Goal: Task Accomplishment & Management: Complete application form

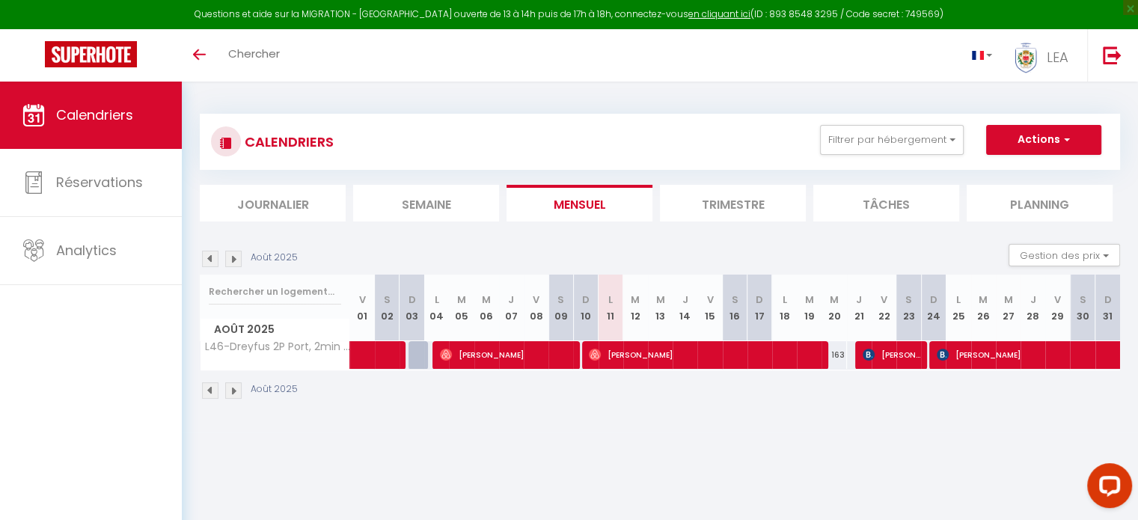
click at [234, 257] on img at bounding box center [233, 259] width 16 height 16
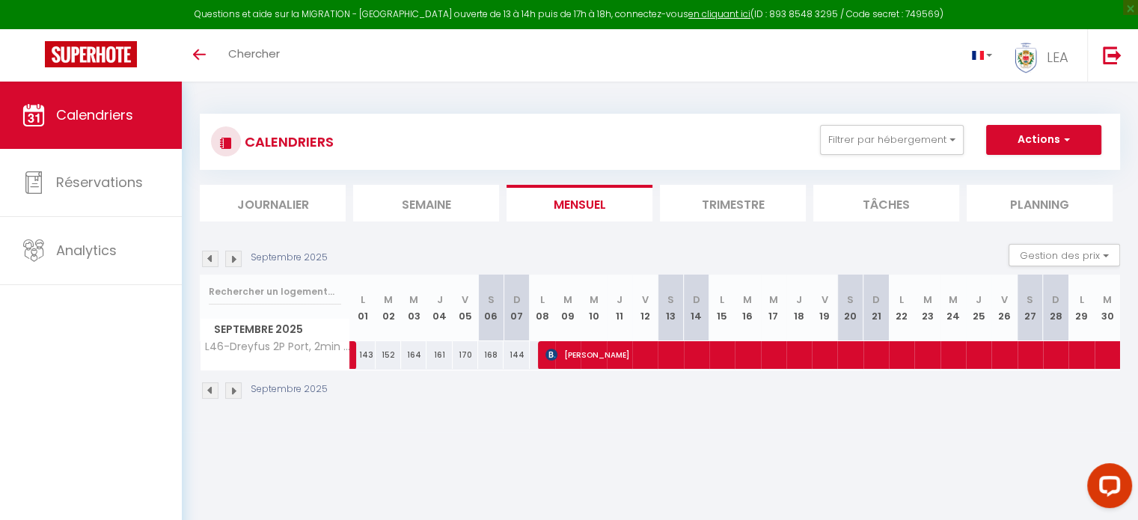
click at [242, 260] on div "Septembre 2025" at bounding box center [266, 259] width 132 height 16
click at [235, 258] on img at bounding box center [233, 259] width 16 height 16
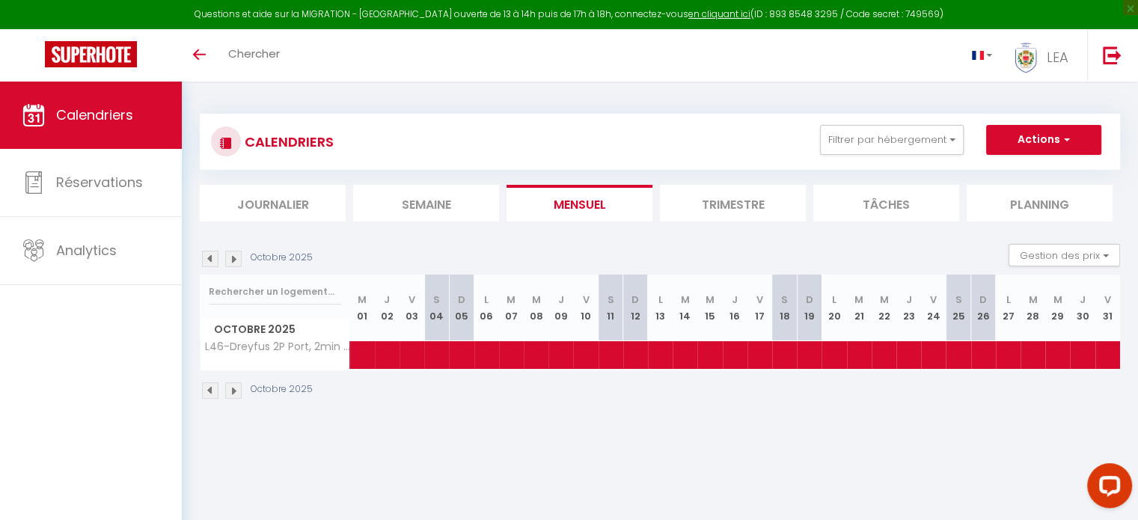
click at [235, 258] on img at bounding box center [233, 259] width 16 height 16
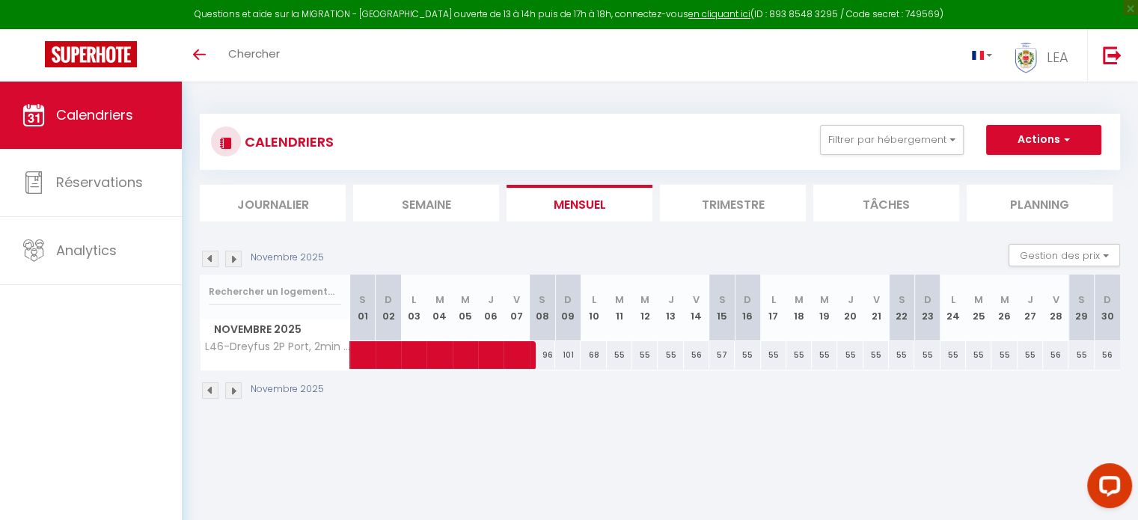
click at [210, 258] on img at bounding box center [210, 259] width 16 height 16
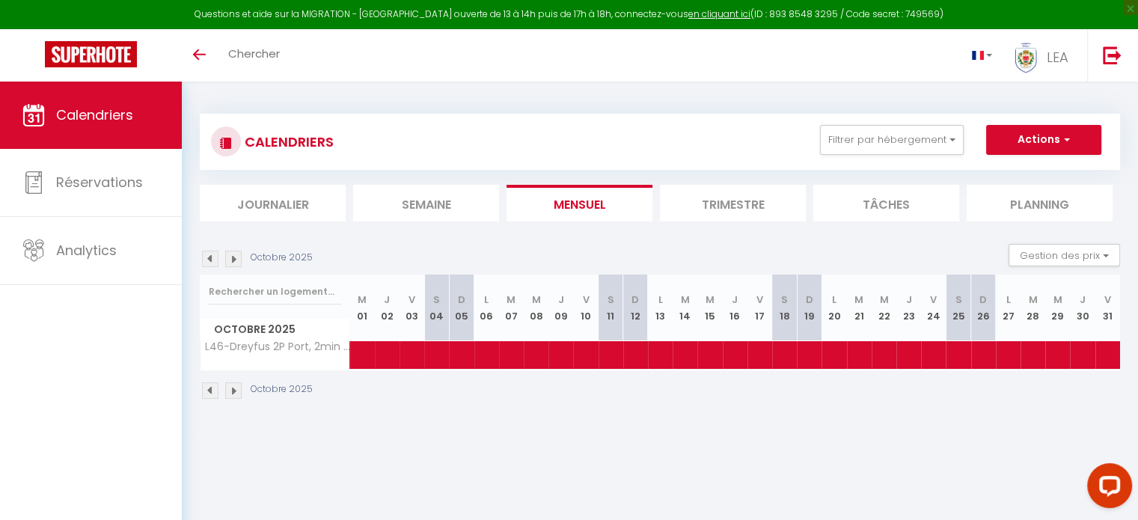
click at [210, 258] on img at bounding box center [210, 259] width 16 height 16
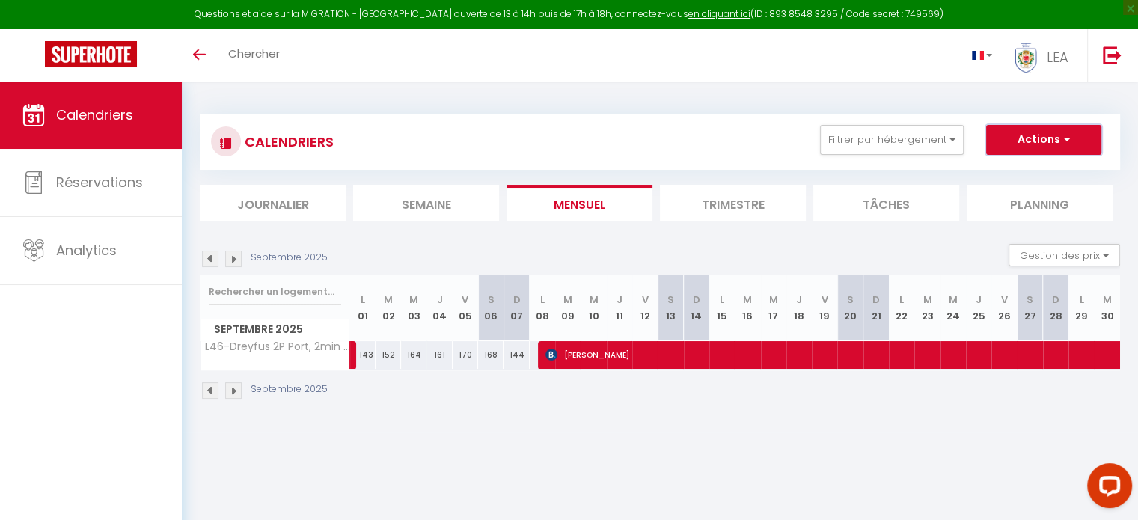
click at [1062, 132] on span "button" at bounding box center [1064, 139] width 9 height 15
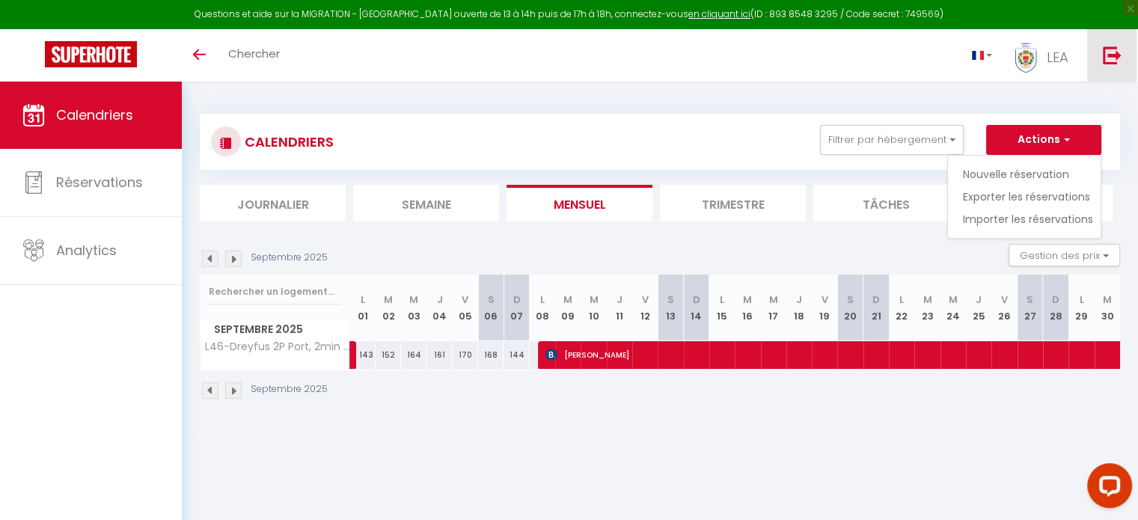
click at [1103, 62] on img at bounding box center [1112, 55] width 19 height 19
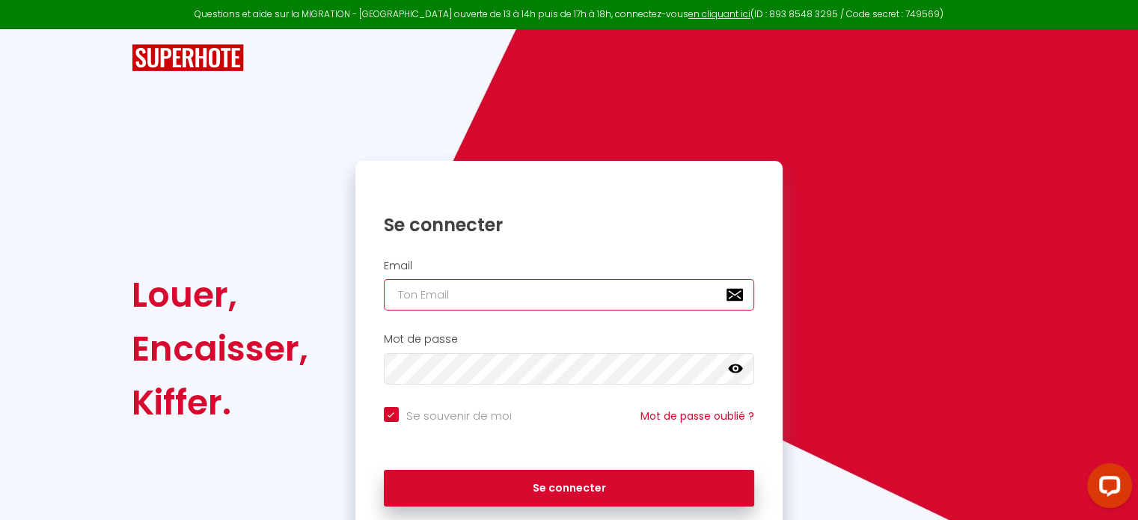
click at [477, 296] on input "email" at bounding box center [569, 294] width 371 height 31
type input "[DOMAIN_NAME][EMAIL_ADDRESS][DOMAIN_NAME]"
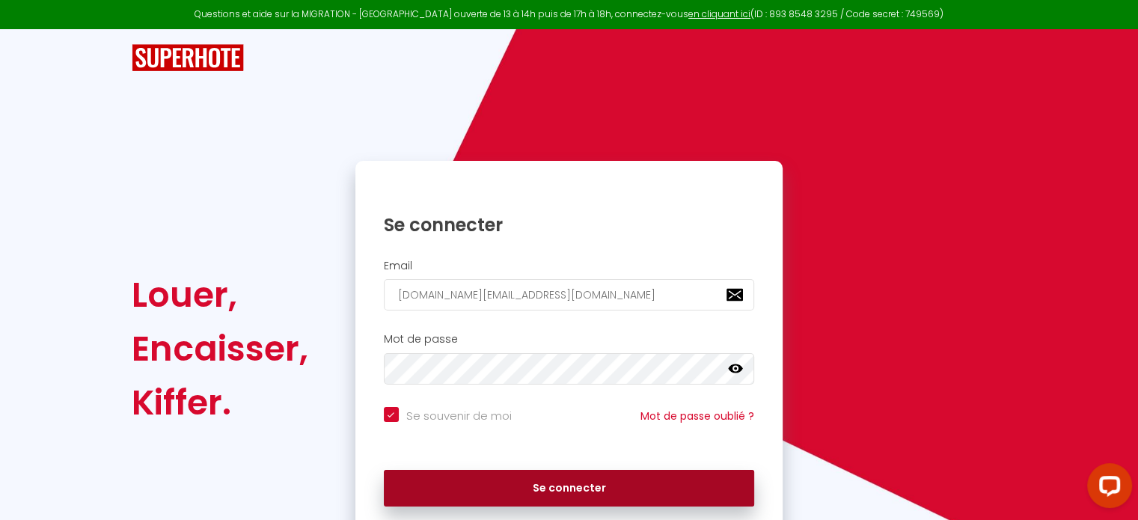
click at [536, 481] on button "Se connecter" at bounding box center [569, 488] width 371 height 37
checkbox input "true"
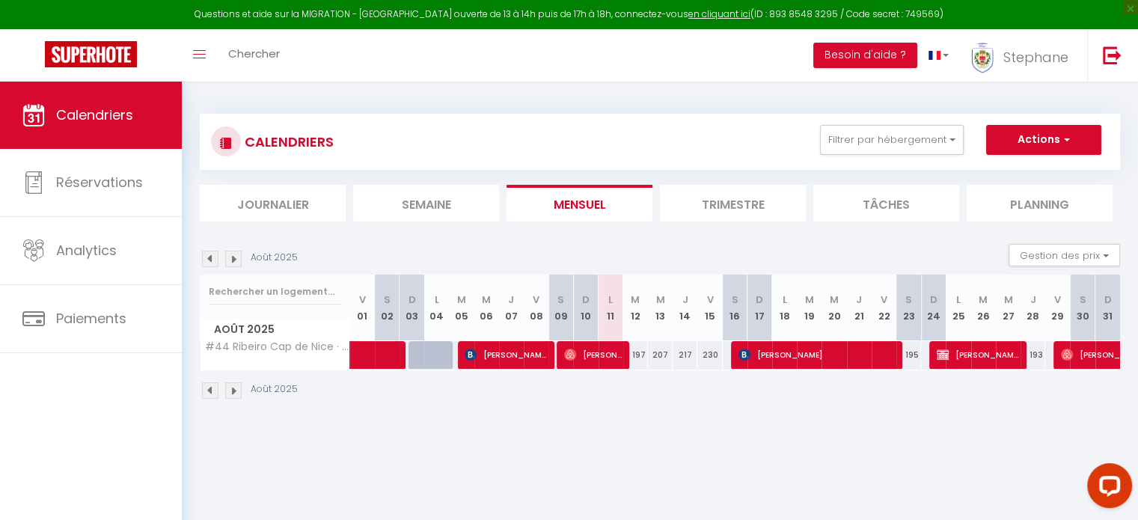
click at [236, 390] on img at bounding box center [233, 390] width 16 height 16
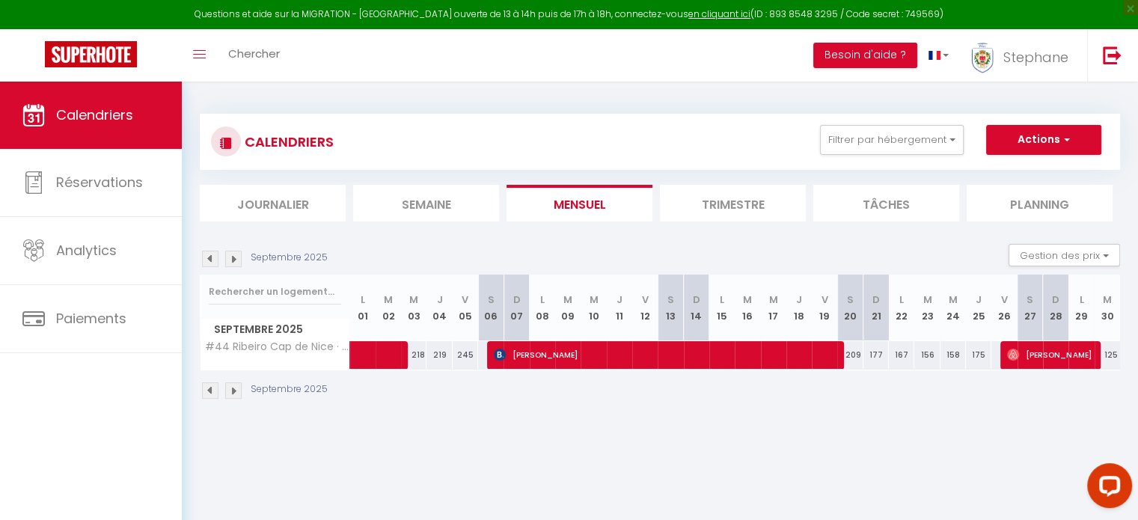
click at [236, 390] on img at bounding box center [233, 390] width 16 height 16
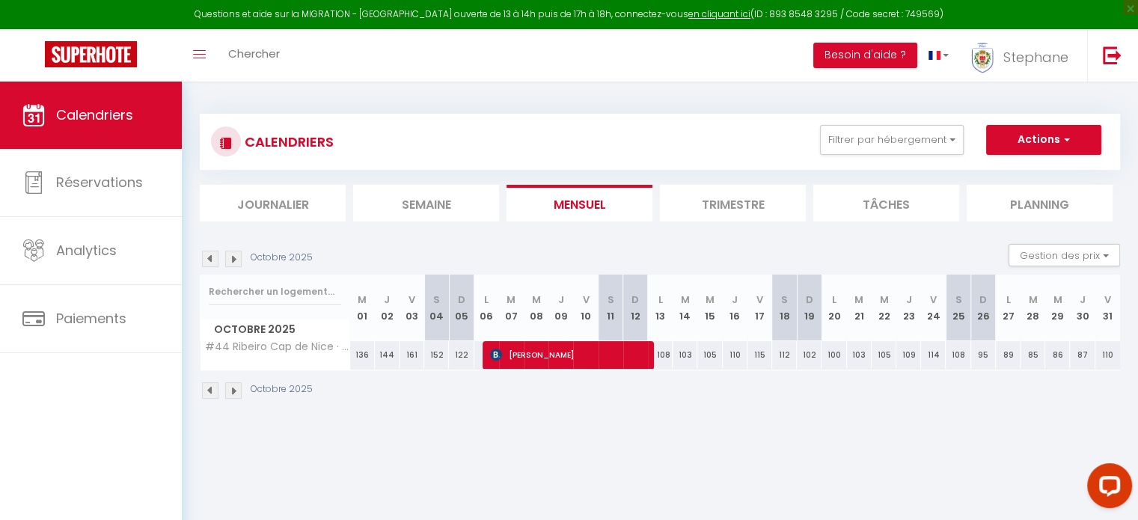
drag, startPoint x: 807, startPoint y: 352, endPoint x: 910, endPoint y: 352, distance: 102.5
click at [910, 352] on tr "#44 Ribeiro Cap de Nice · 2P Cap de Nice Clim Balcon WIFI 5min marche plage 136…" at bounding box center [660, 354] width 920 height 29
click at [1078, 140] on button "Actions" at bounding box center [1043, 140] width 115 height 30
click at [0, 0] on link "Nouvelle réservation" at bounding box center [0, 0] width 0 height 0
select select
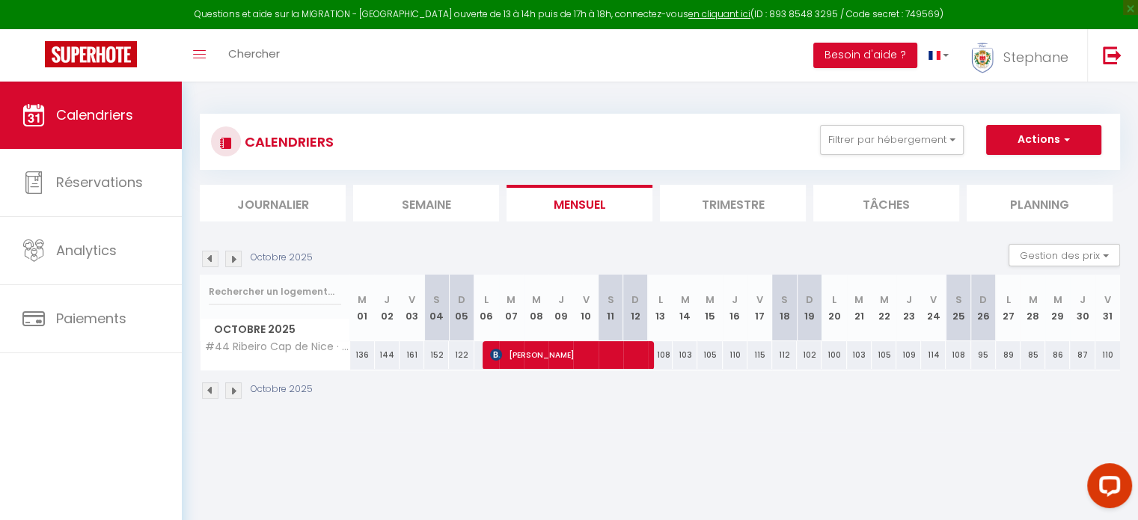
select select
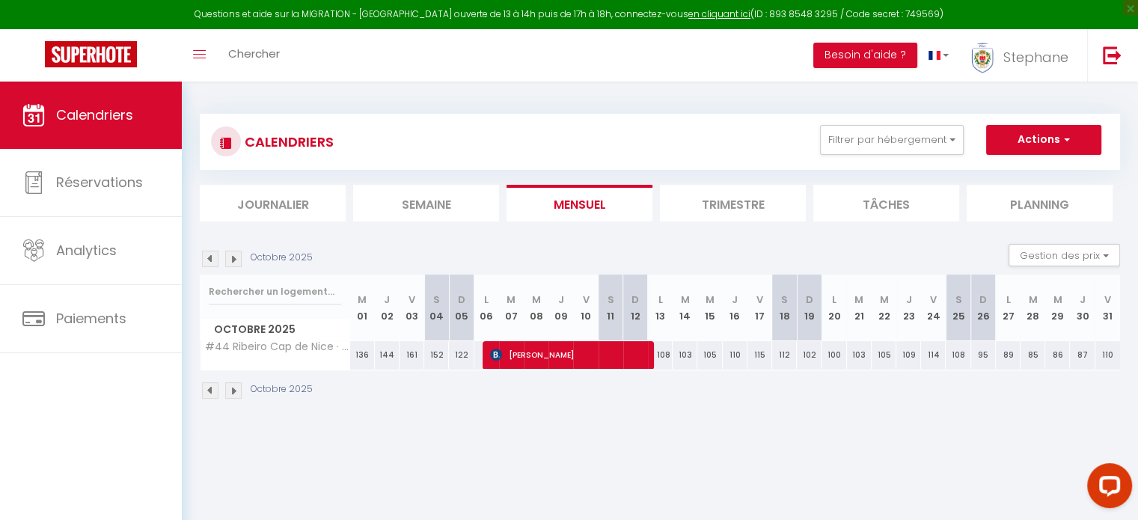
select select
checkbox input "false"
select select
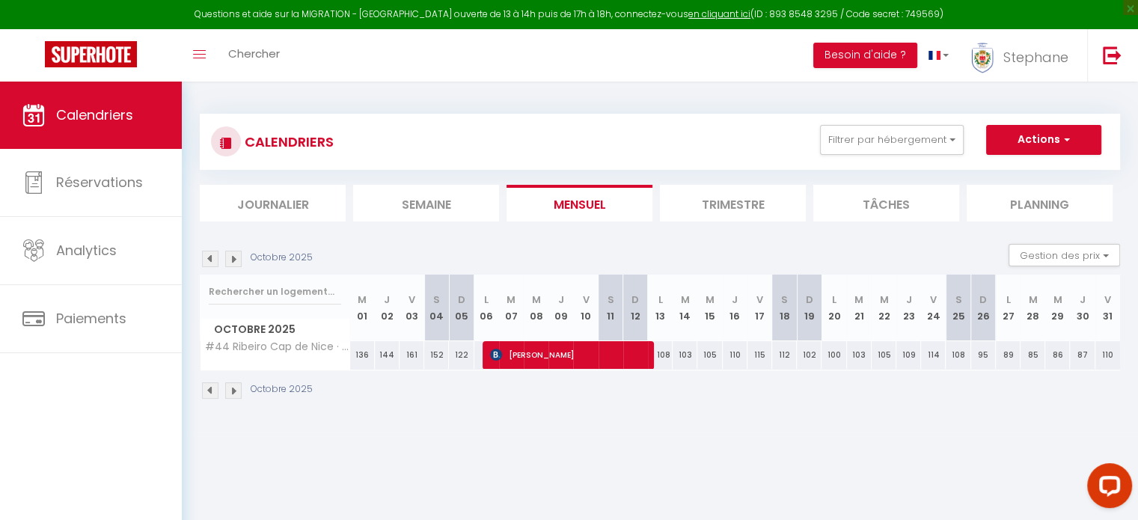
select select
checkbox input "false"
select select
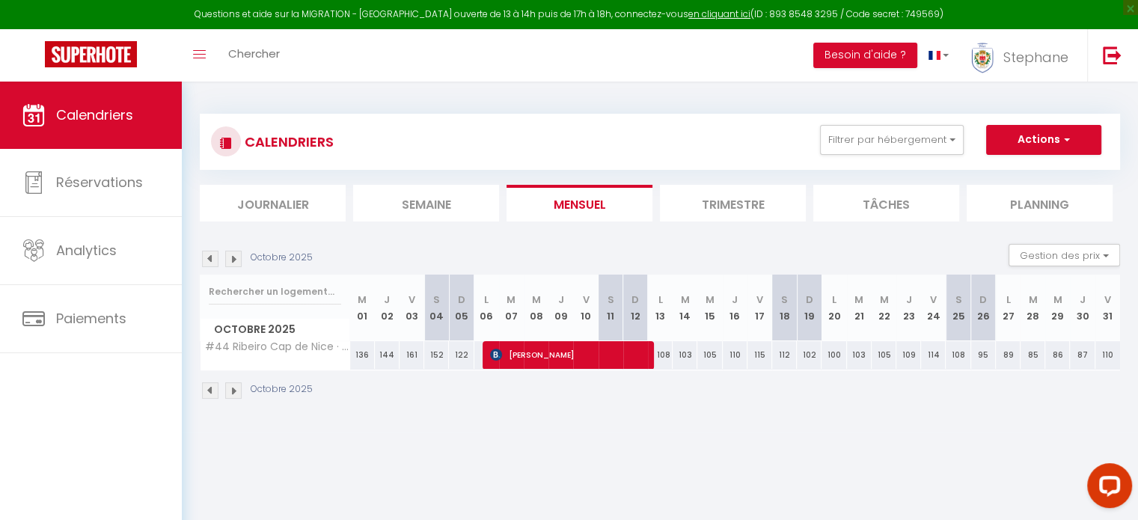
select select
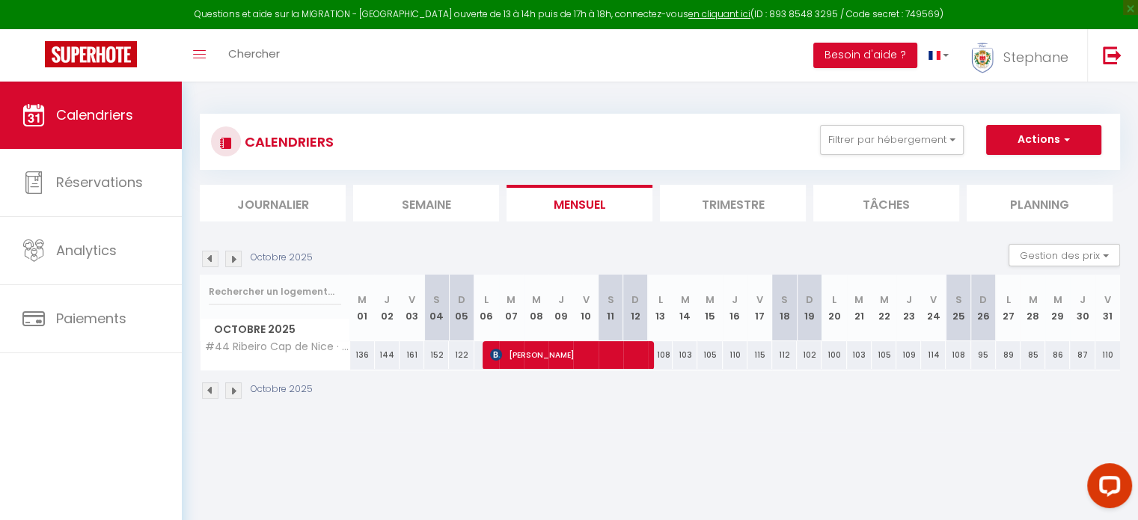
select select
checkbox input "false"
select select
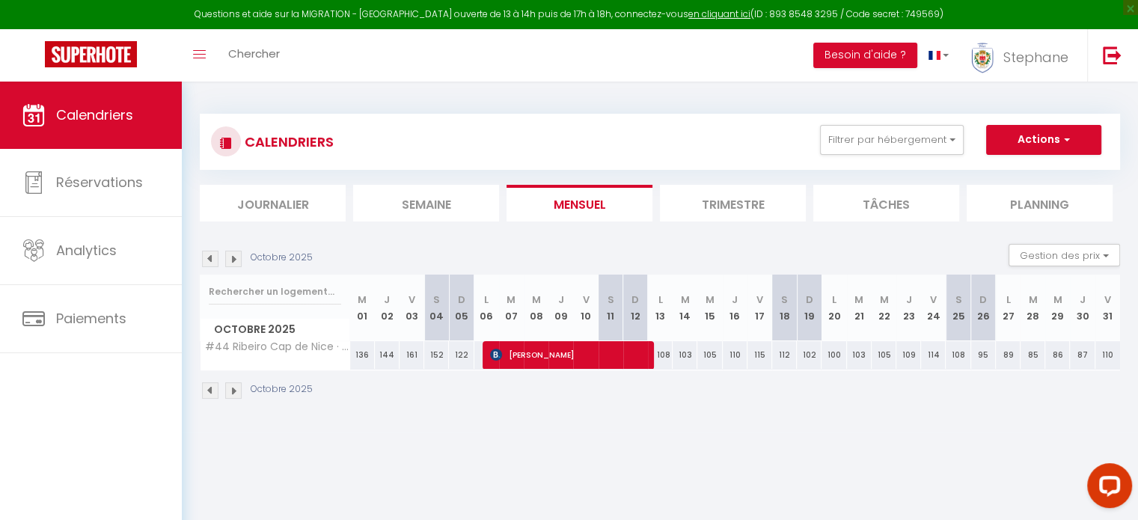
select select
checkbox input "false"
select select
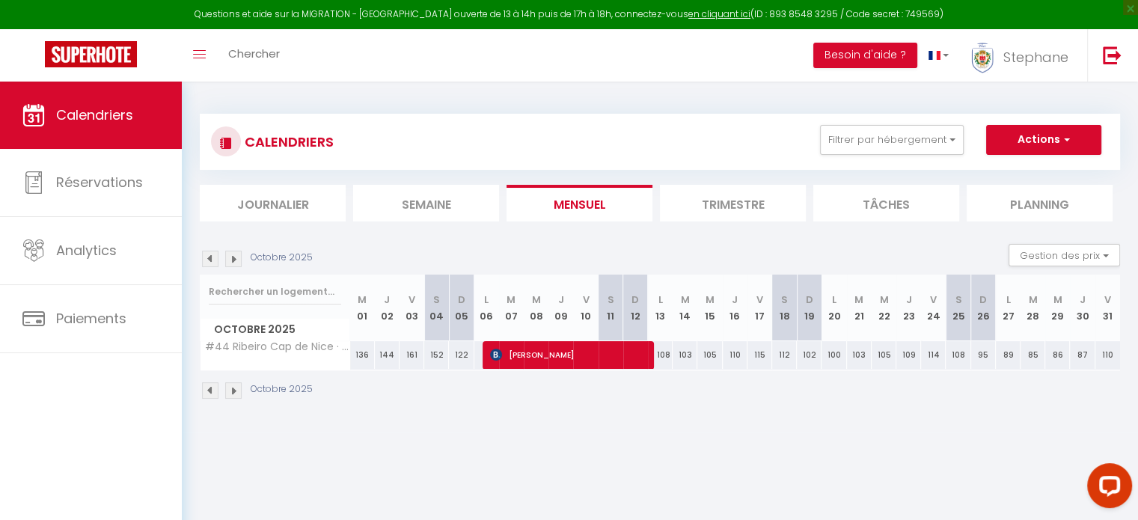
select select
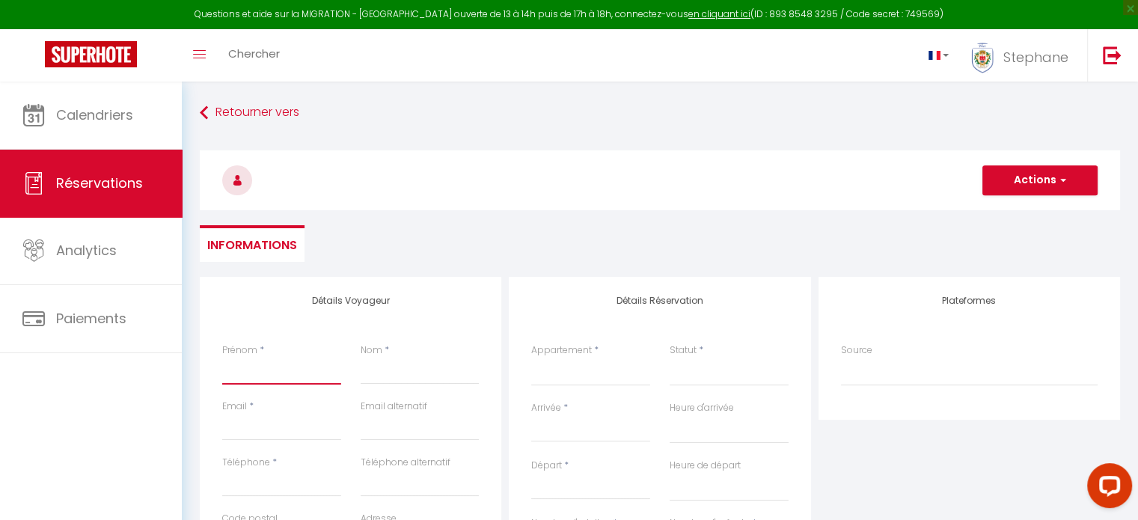
click at [272, 379] on input "Prénom" at bounding box center [281, 371] width 119 height 27
type input "S"
select select
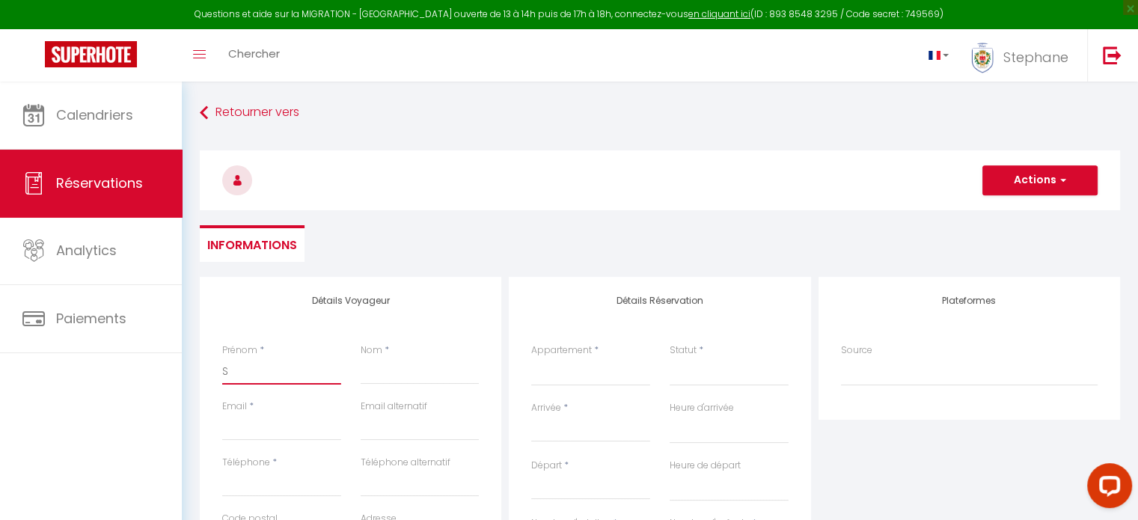
select select
checkbox input "false"
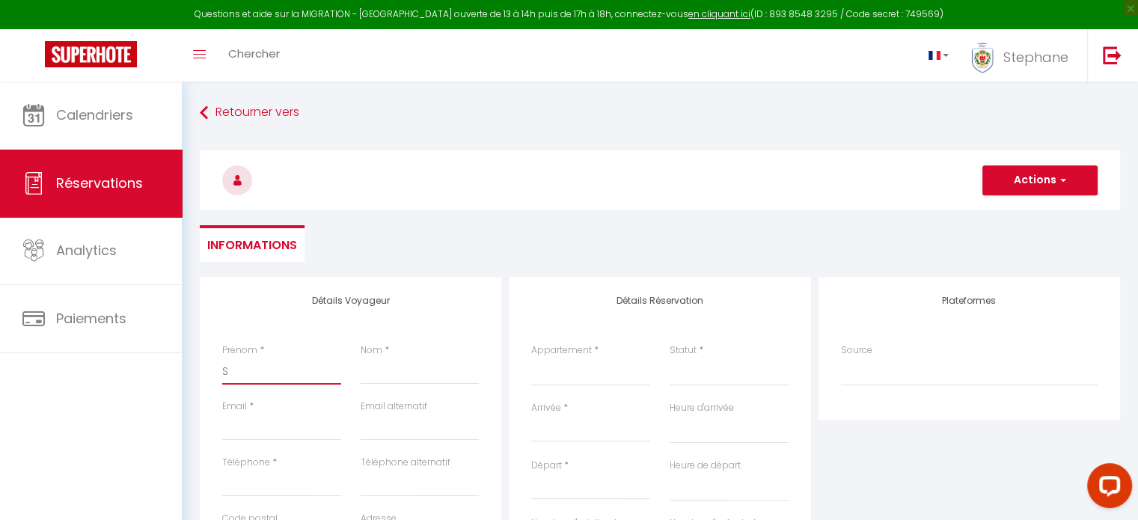
type input "St"
select select
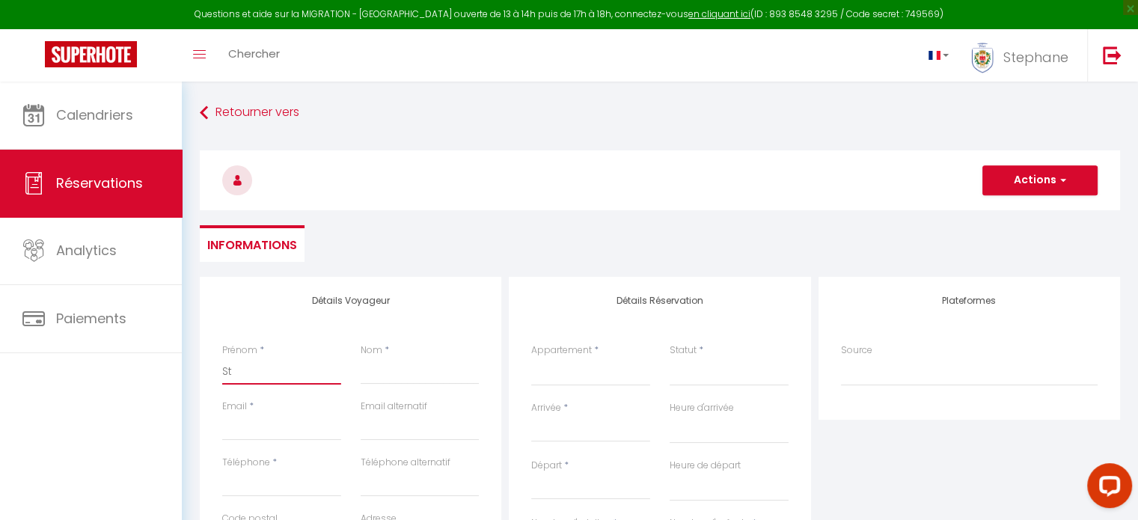
select select
checkbox input "false"
type input "Sté"
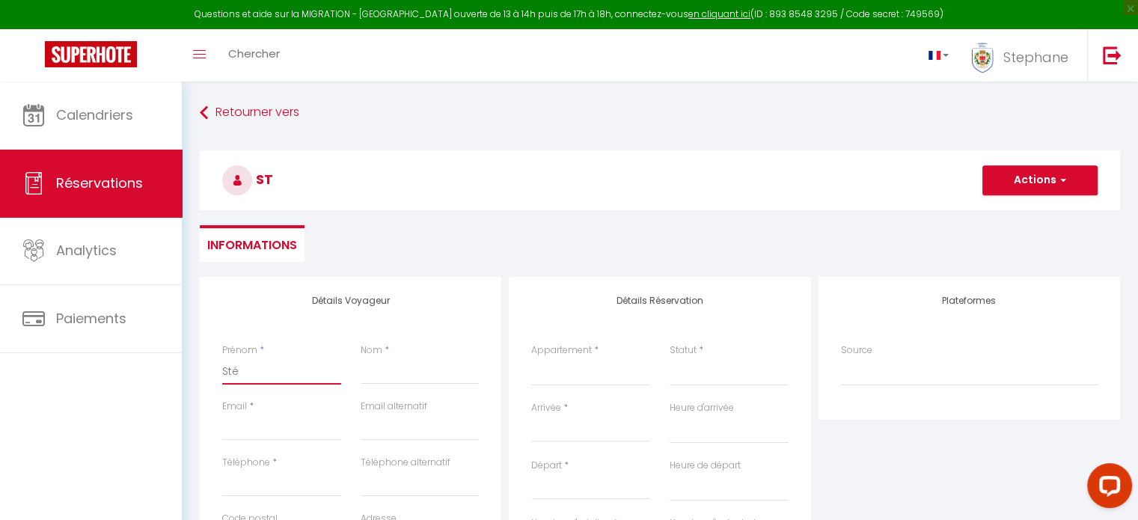
select select
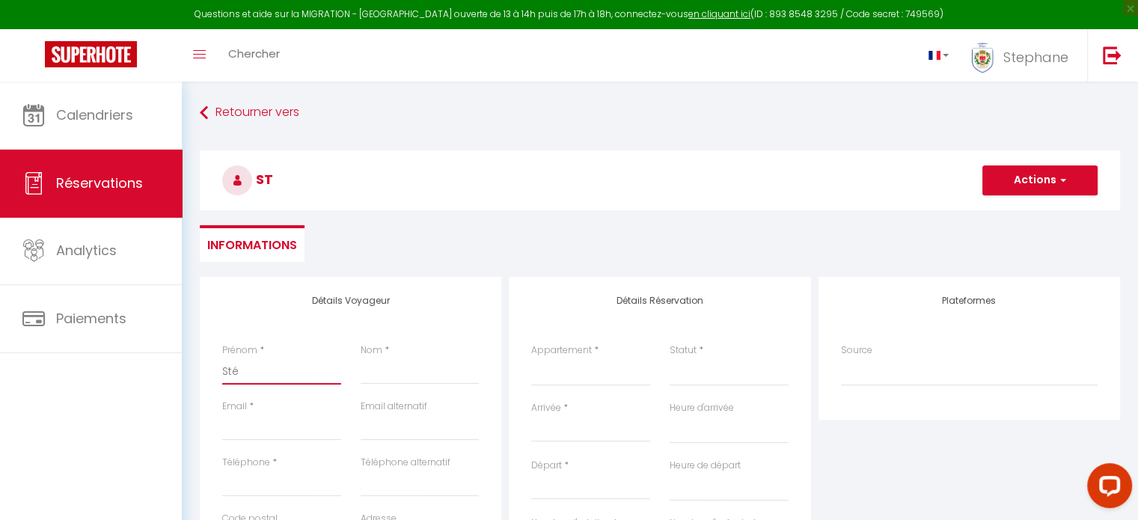
select select
checkbox input "false"
type input "[PERSON_NAME]"
type input "Ribeiro"
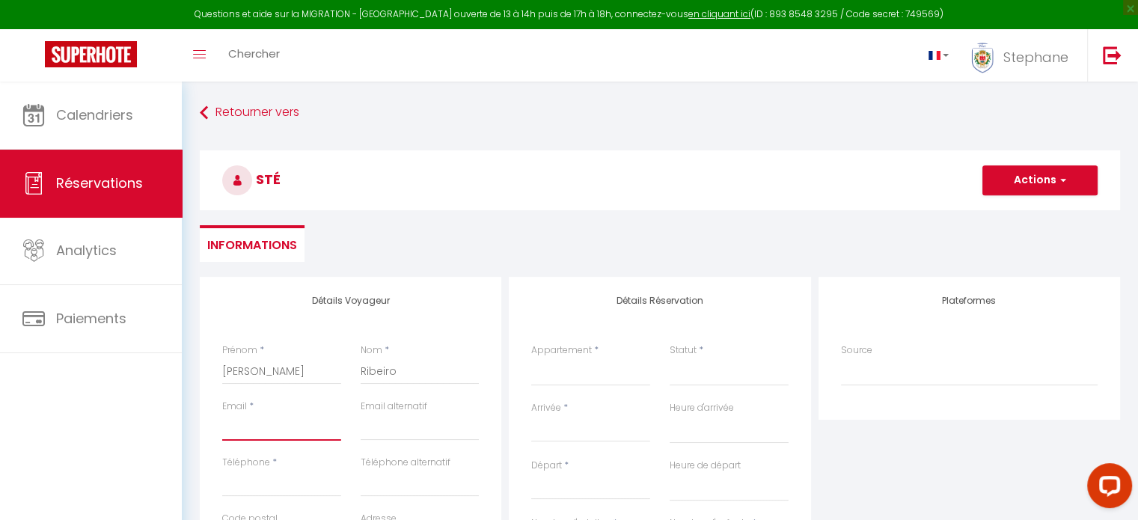
type input "[DOMAIN_NAME][EMAIL_ADDRESS][DOMAIN_NAME]"
type input "0644008637"
type input "75013"
type input "[STREET_ADDRESS]"
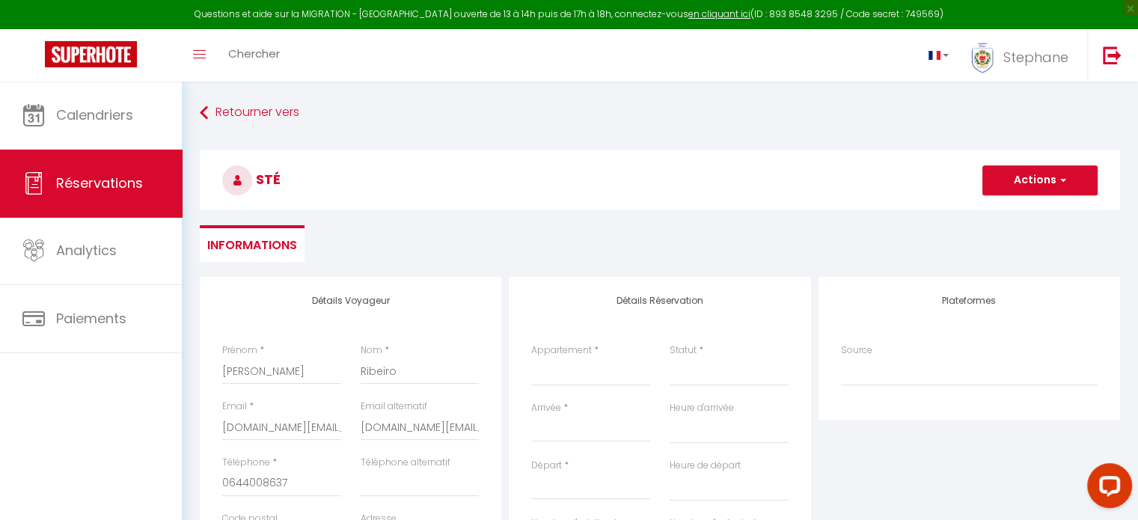
type input "[GEOGRAPHIC_DATA] 13"
select select "FR"
select select
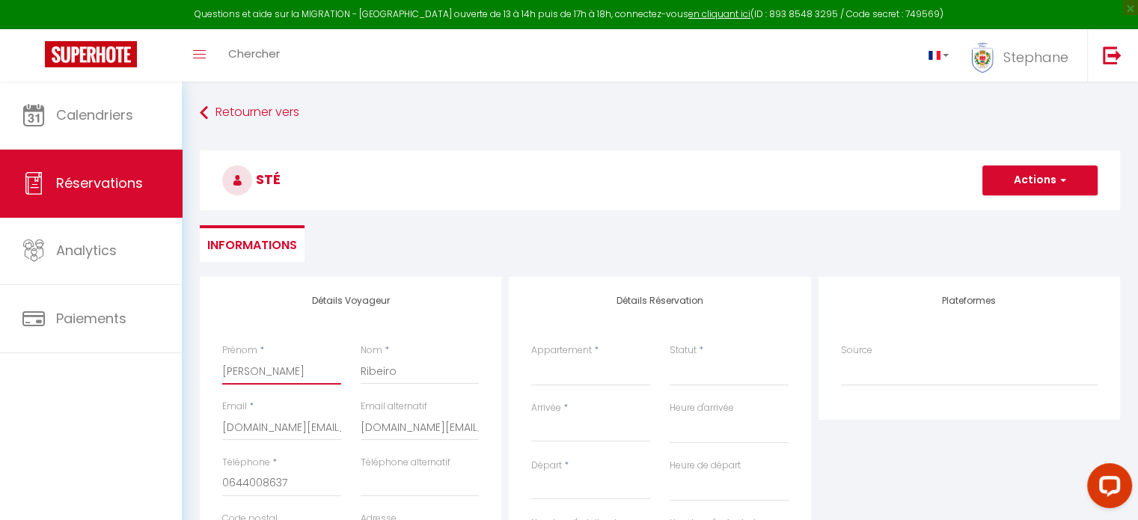
select select
checkbox input "false"
click at [403, 361] on input "Ribeiro" at bounding box center [420, 371] width 119 height 27
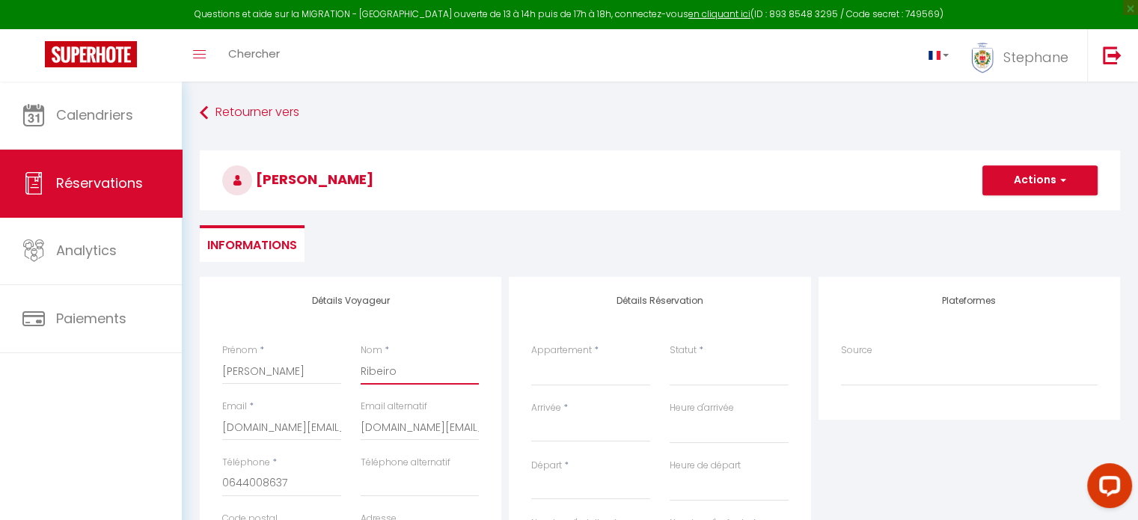
click at [404, 370] on input "Ribeiro" at bounding box center [420, 371] width 119 height 27
click at [388, 369] on input "Ribeiro" at bounding box center [420, 371] width 119 height 27
type input "P"
select select
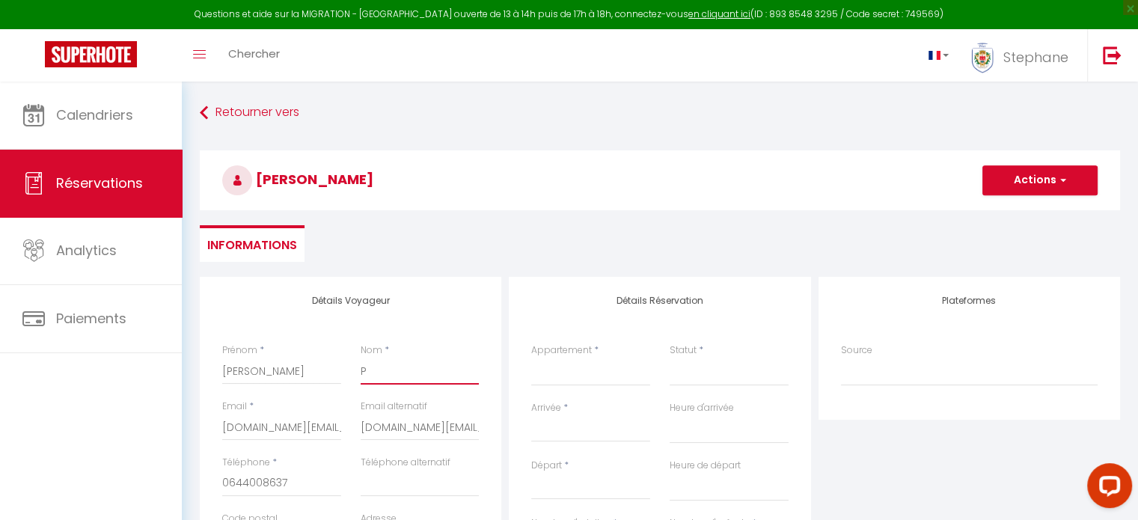
select select
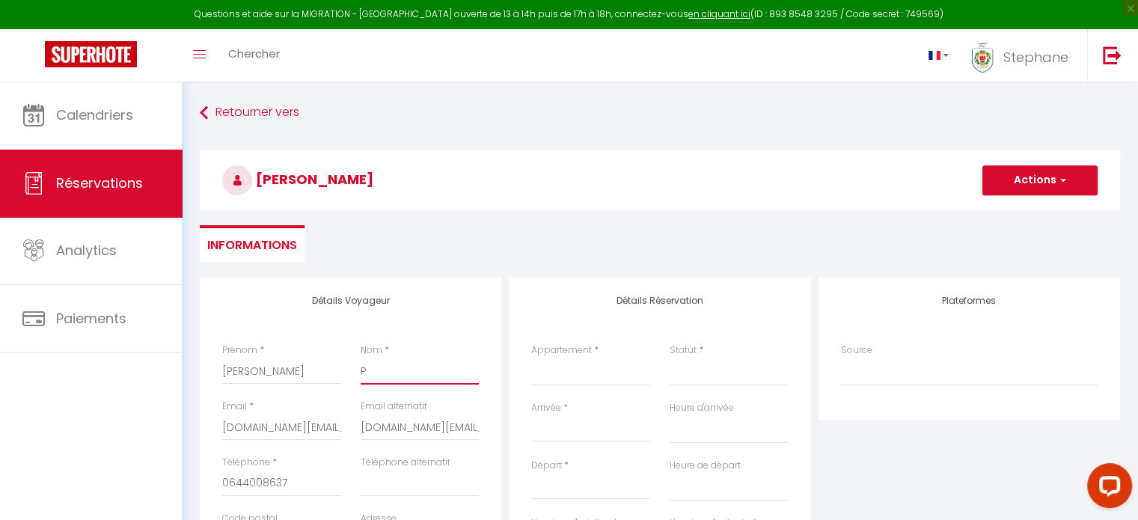
checkbox input "false"
type input "PR"
select select
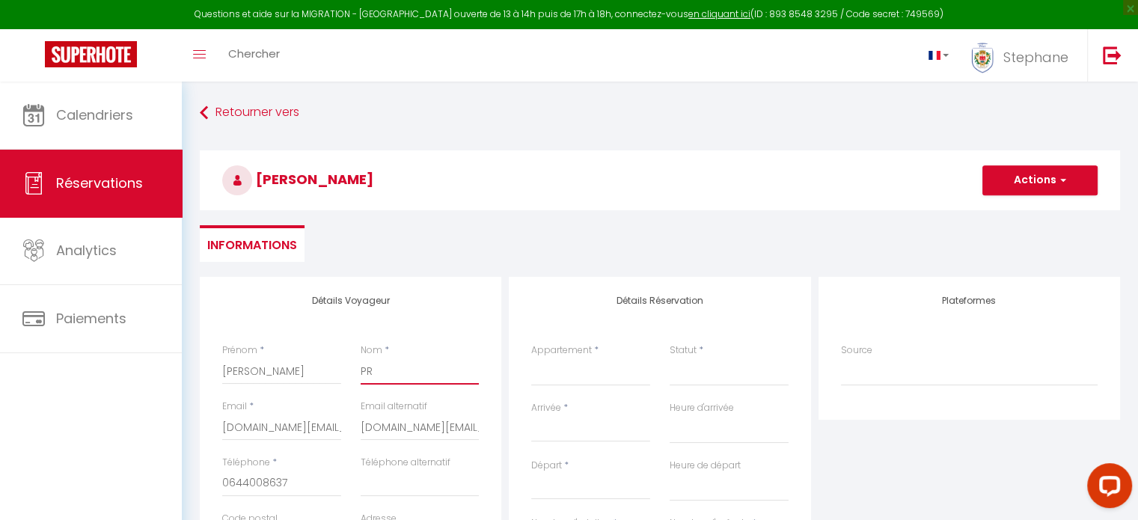
select select
checkbox input "false"
type input "PRD"
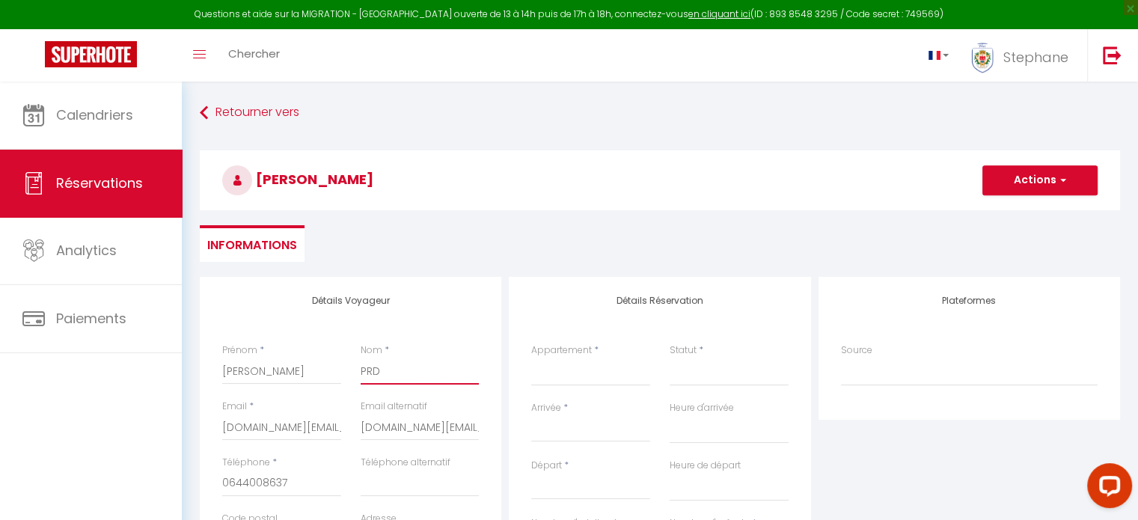
select select
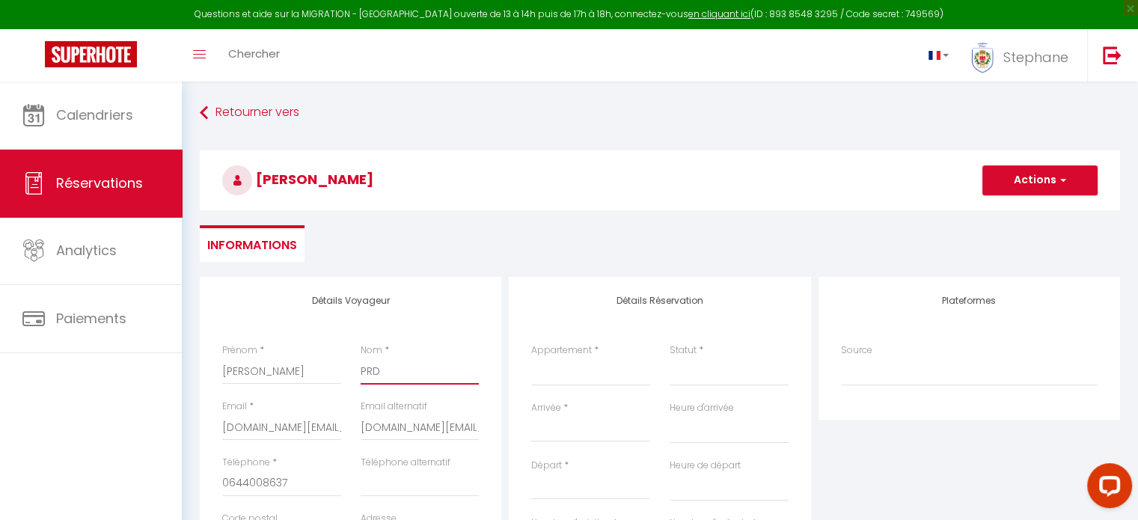
select select
checkbox input "false"
type input "PRDO"
select select
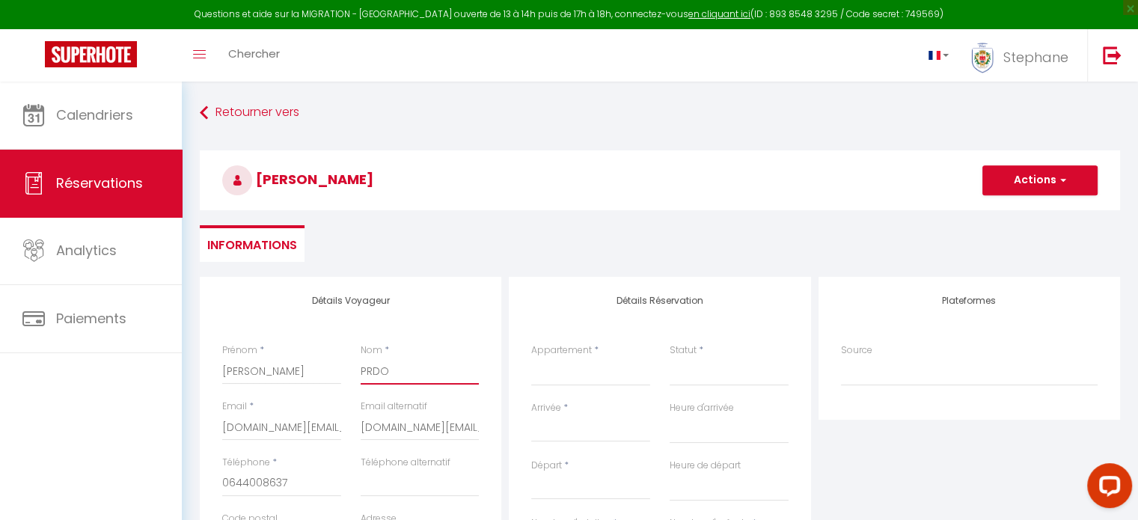
select select
checkbox input "false"
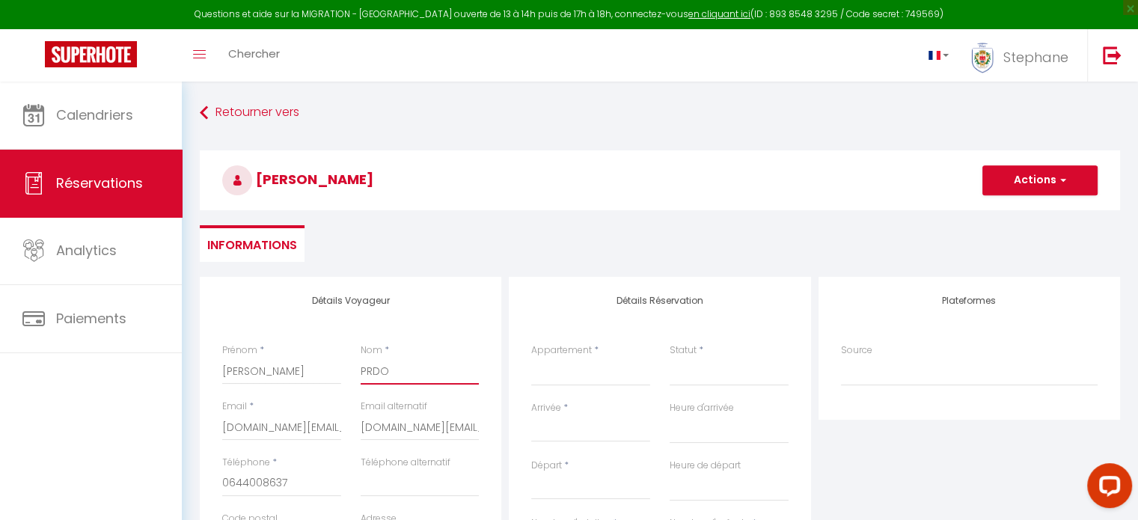
type input "PRD"
select select
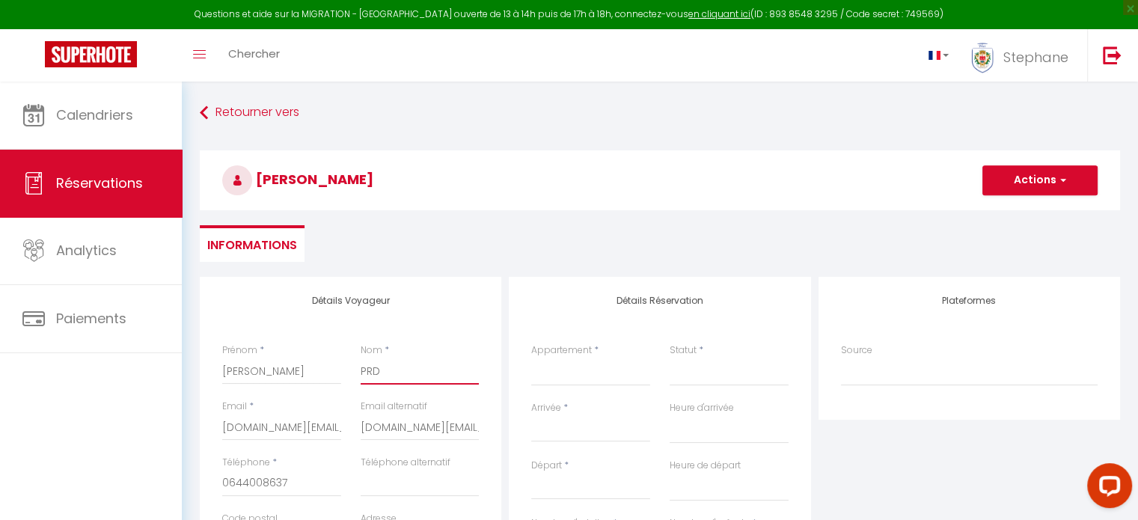
select select
checkbox input "false"
type input "PR"
select select
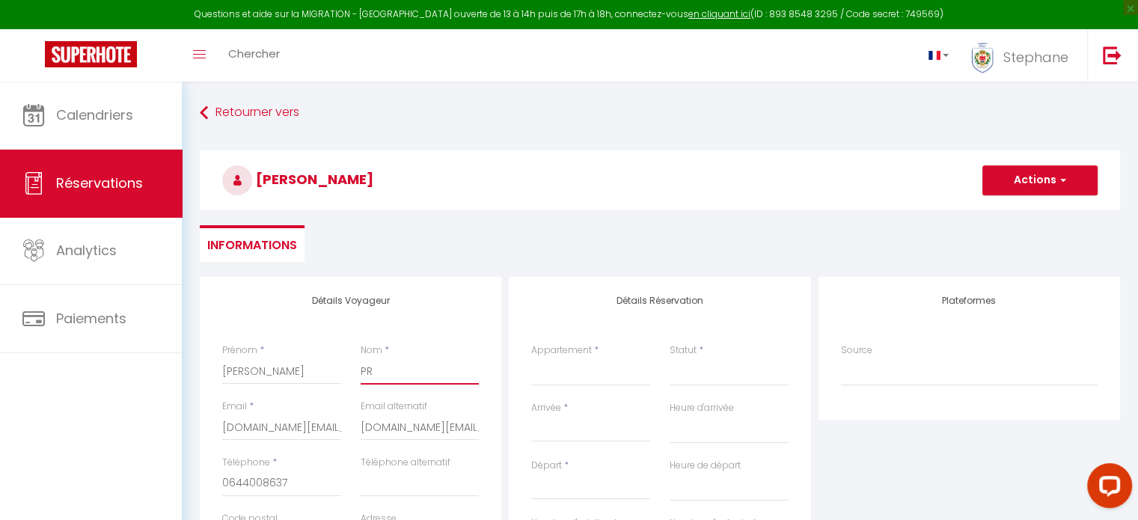
select select
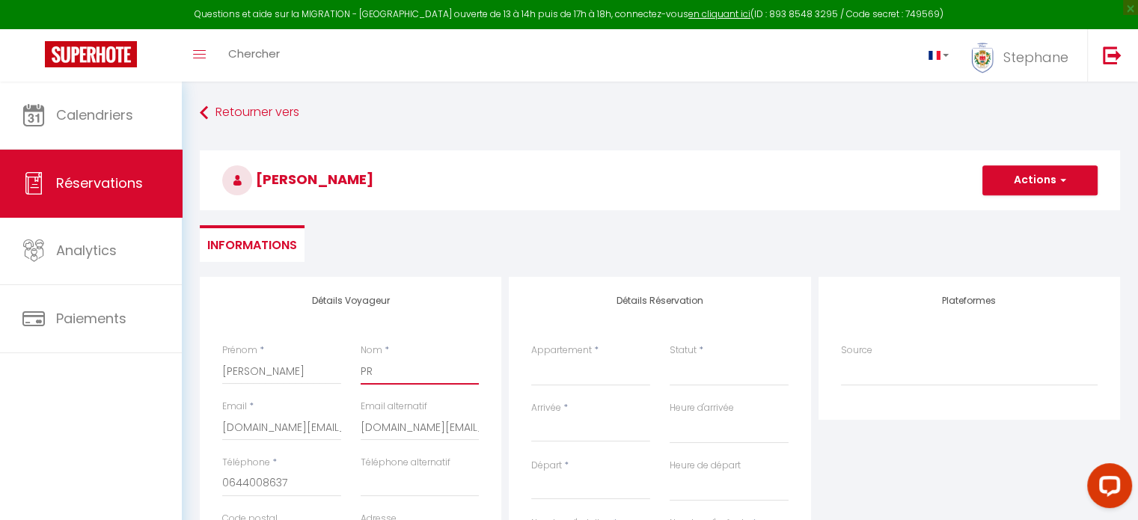
checkbox input "false"
type input "PRo"
select select
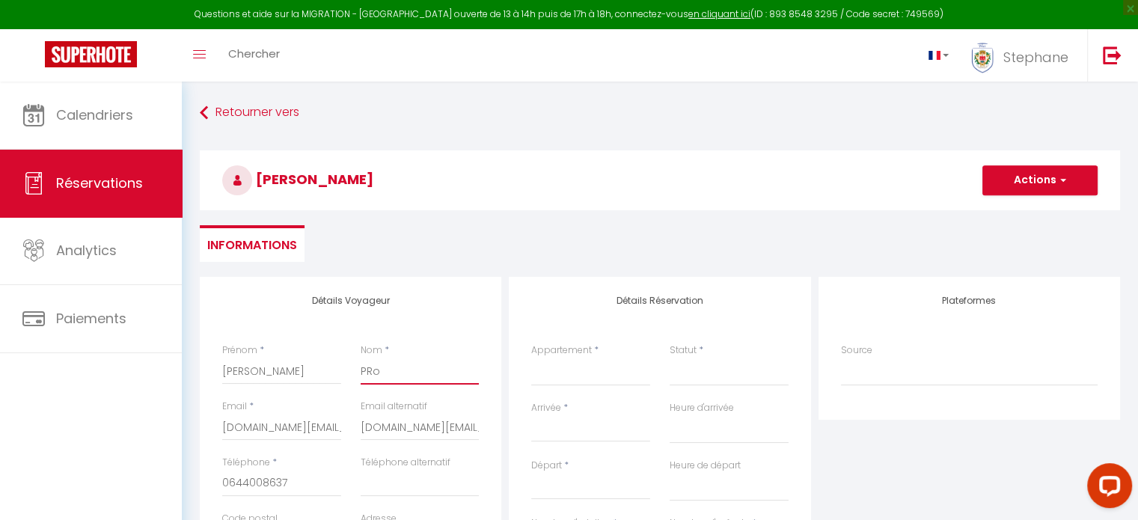
select select
checkbox input "false"
type input "PR"
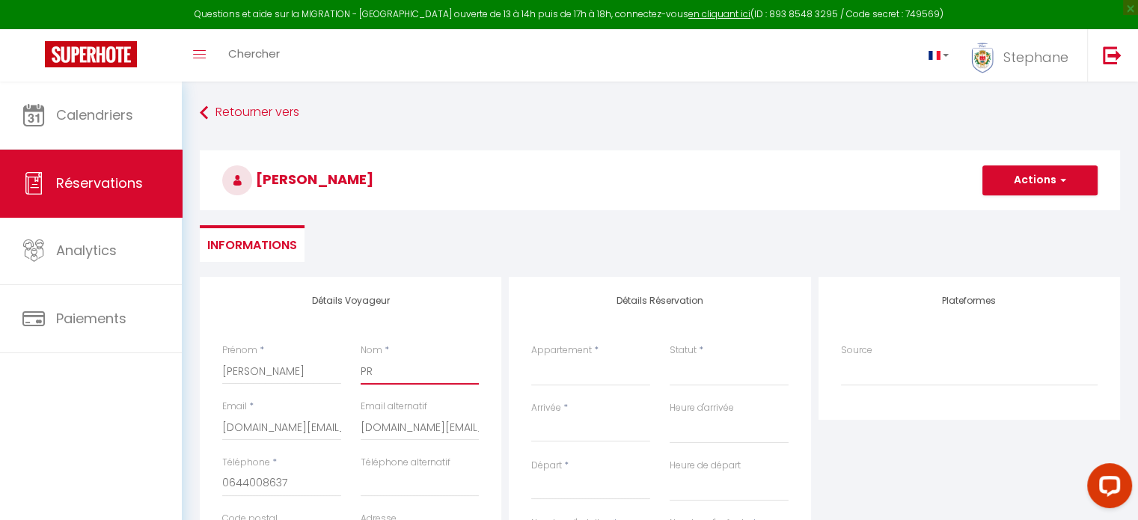
select select
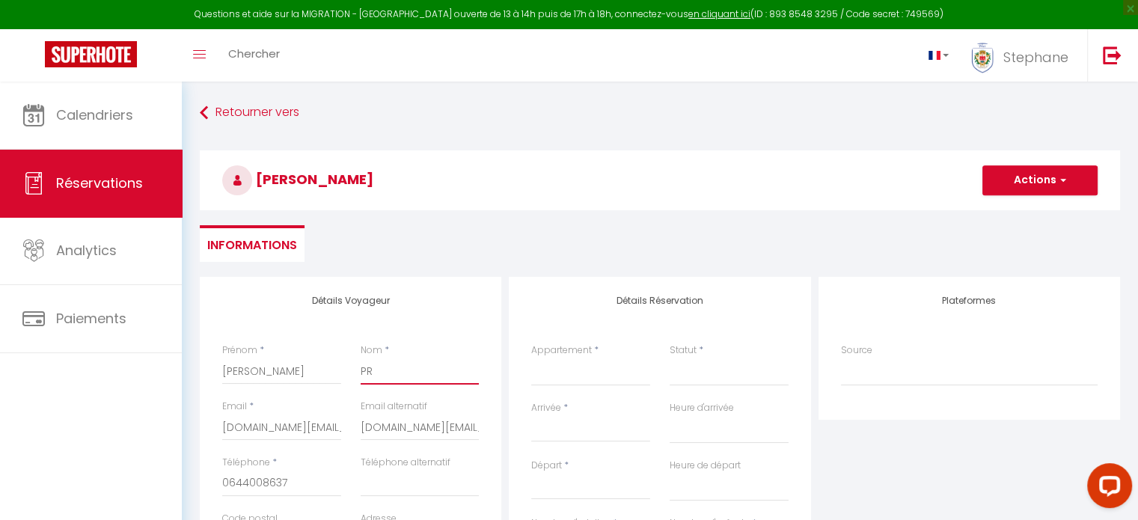
select select
checkbox input "false"
type input "PRO"
select select
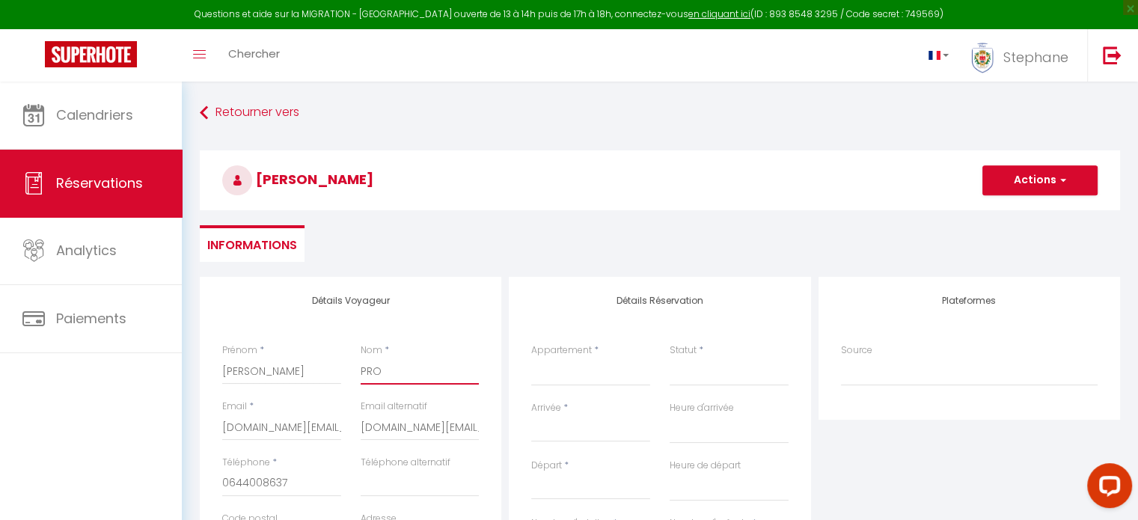
select select
checkbox input "false"
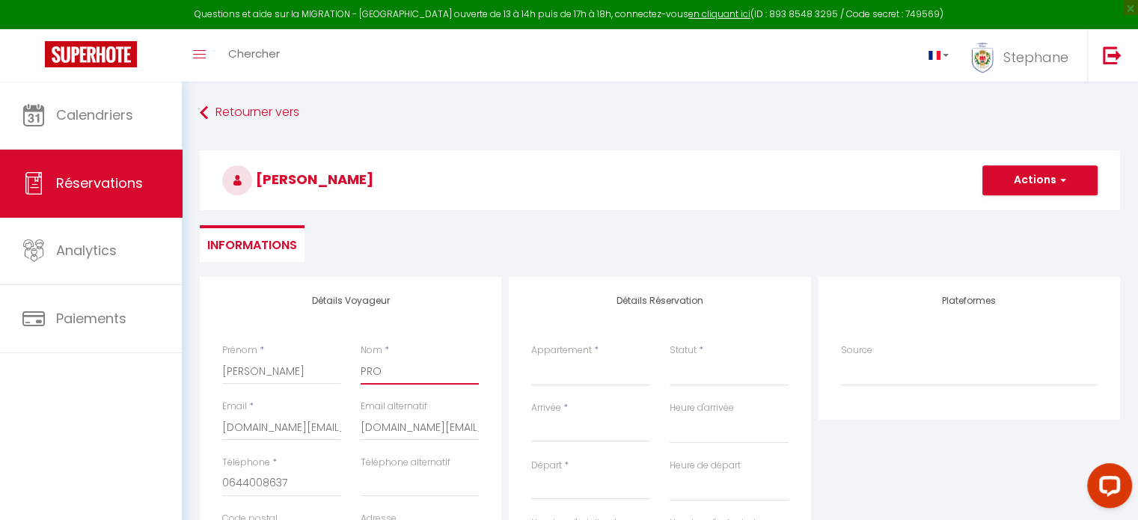
type input "PROP"
select select
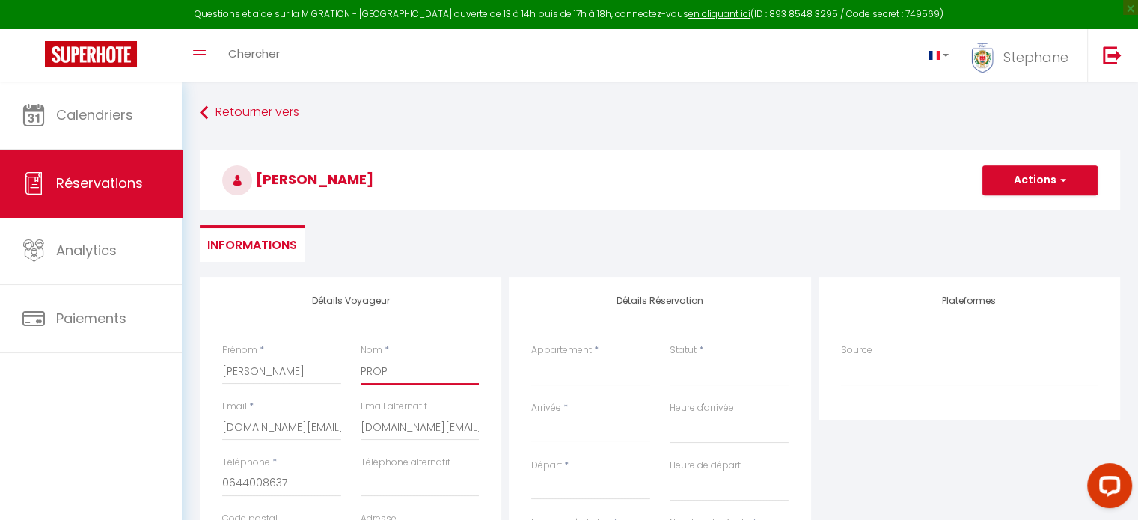
select select
checkbox input "false"
type input "PROPR"
select select
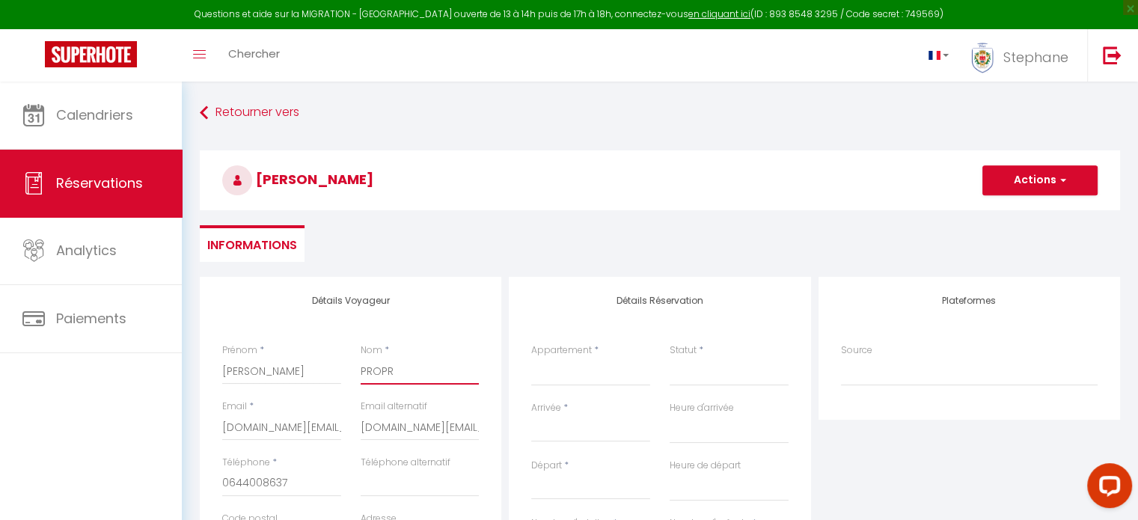
select select
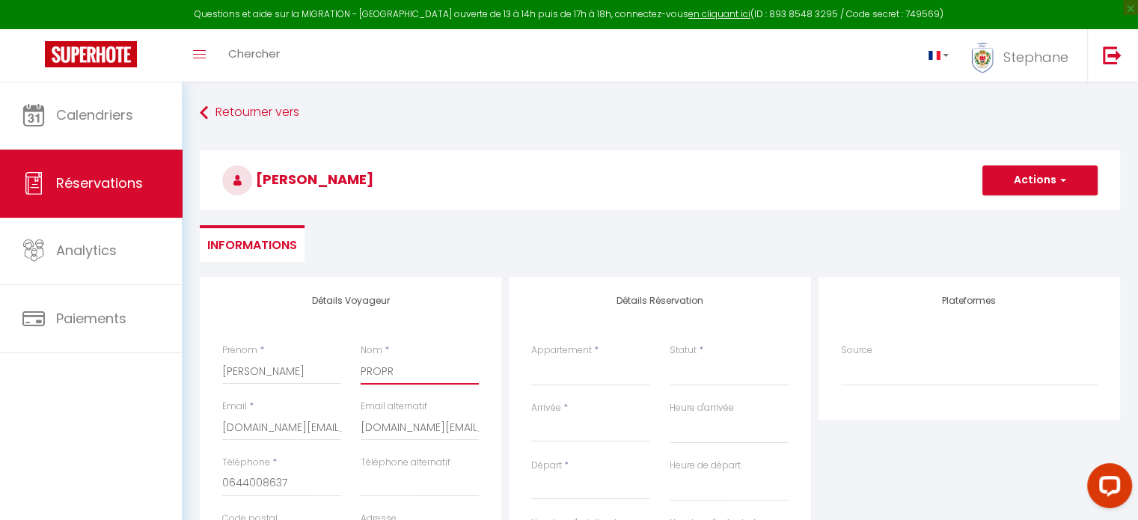
checkbox input "false"
type input "PROPRI"
select select
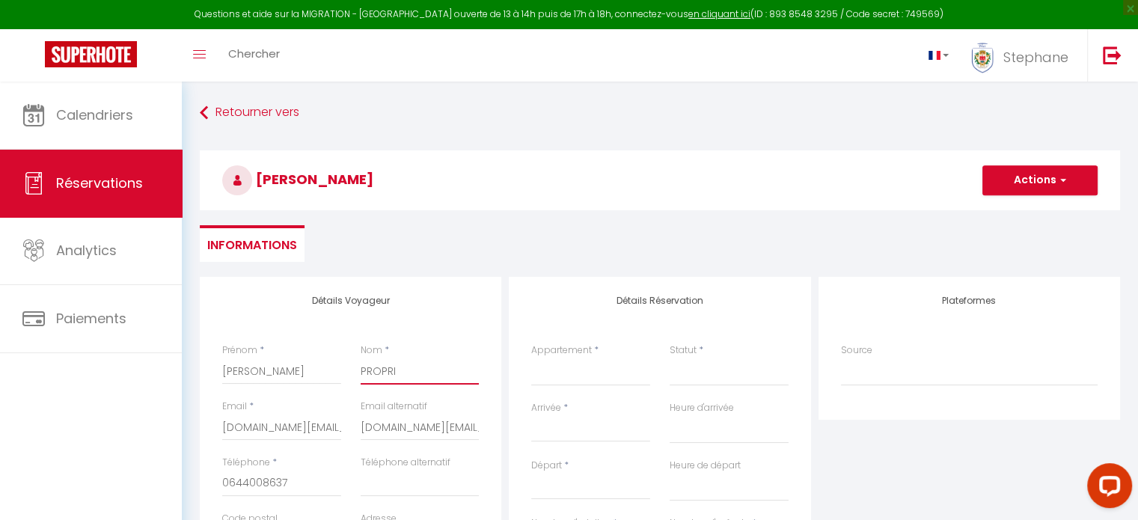
select select
checkbox input "false"
type input "PROPRIE"
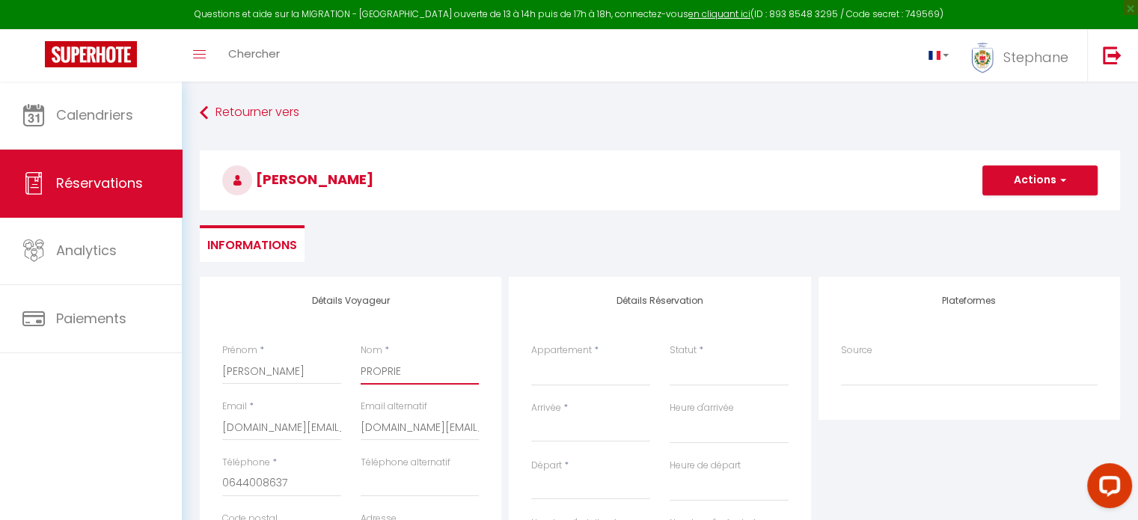
select select
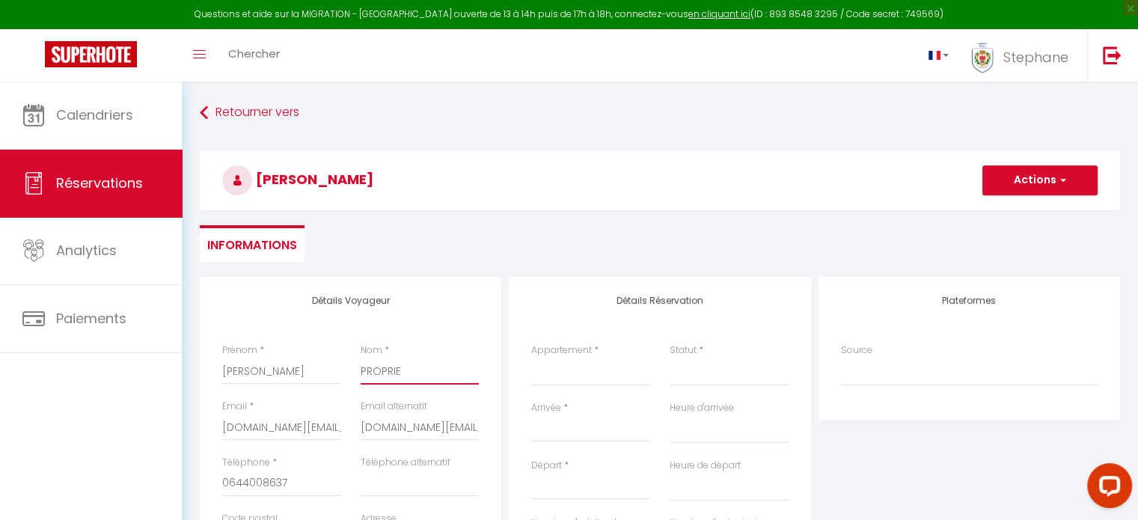
select select
checkbox input "false"
type input "PROPRIER"
select select
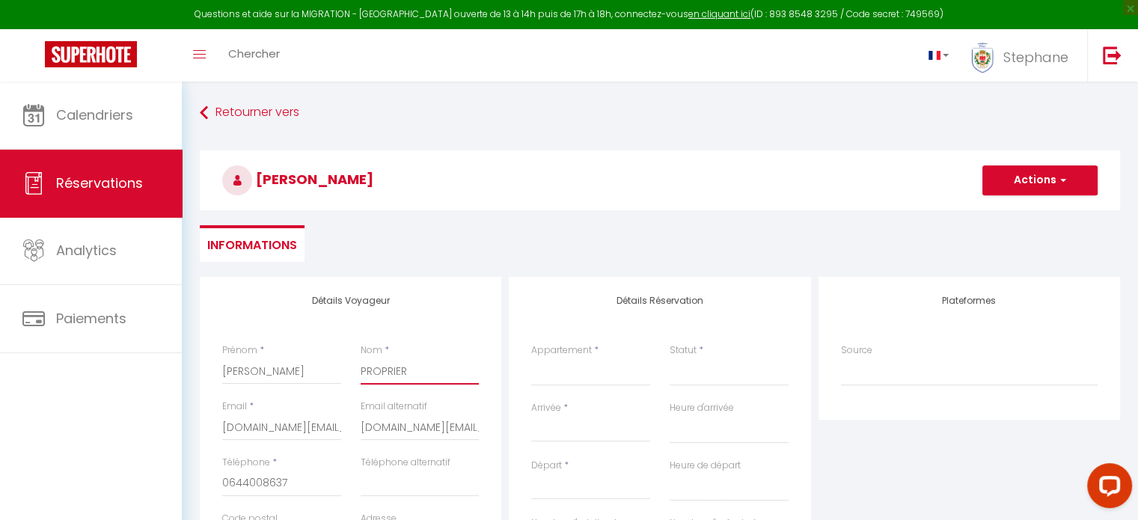
select select
checkbox input "false"
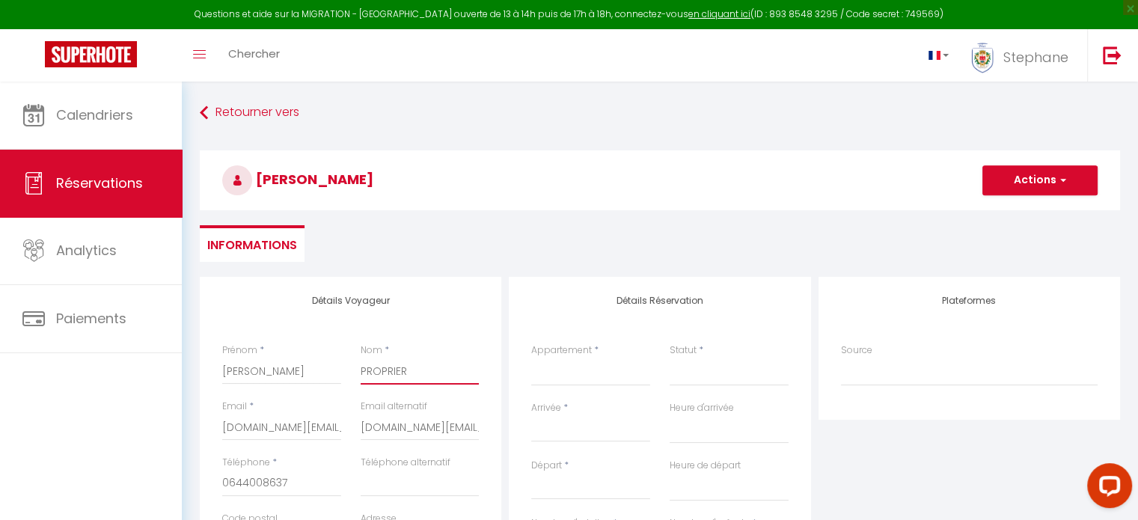
type input "PROPRIE"
select select
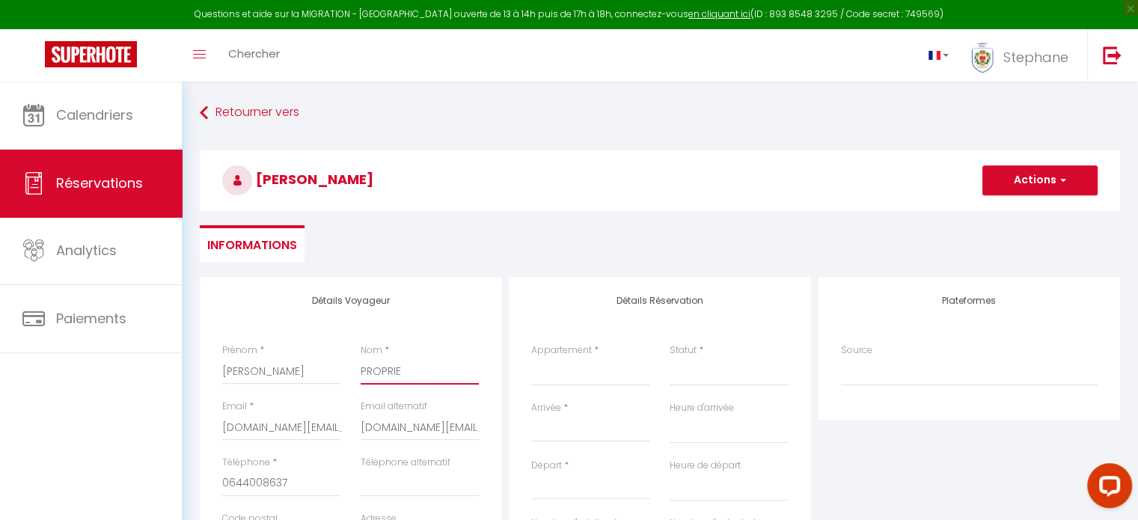
select select
checkbox input "false"
type input "PROPRIET"
select select
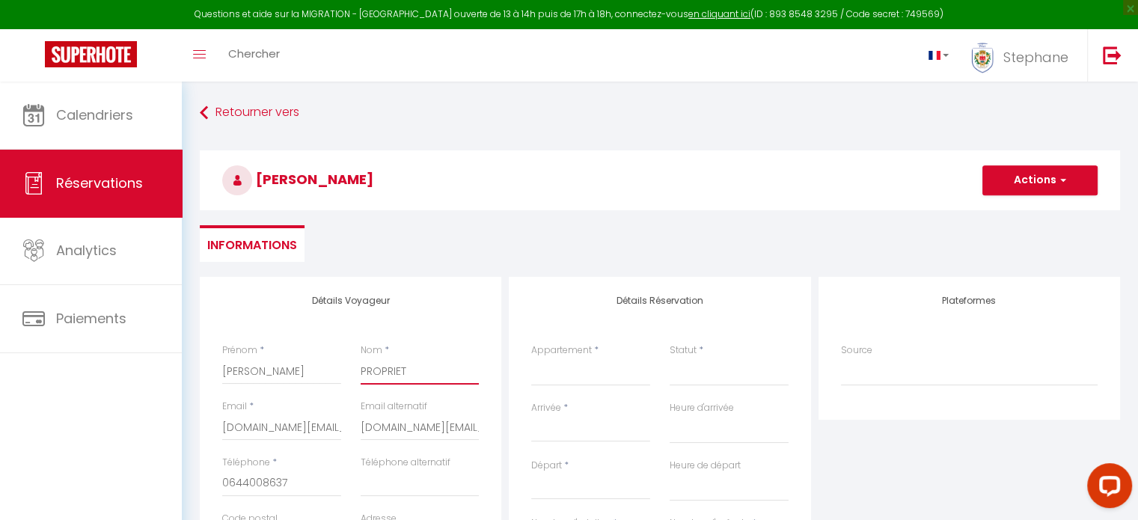
select select
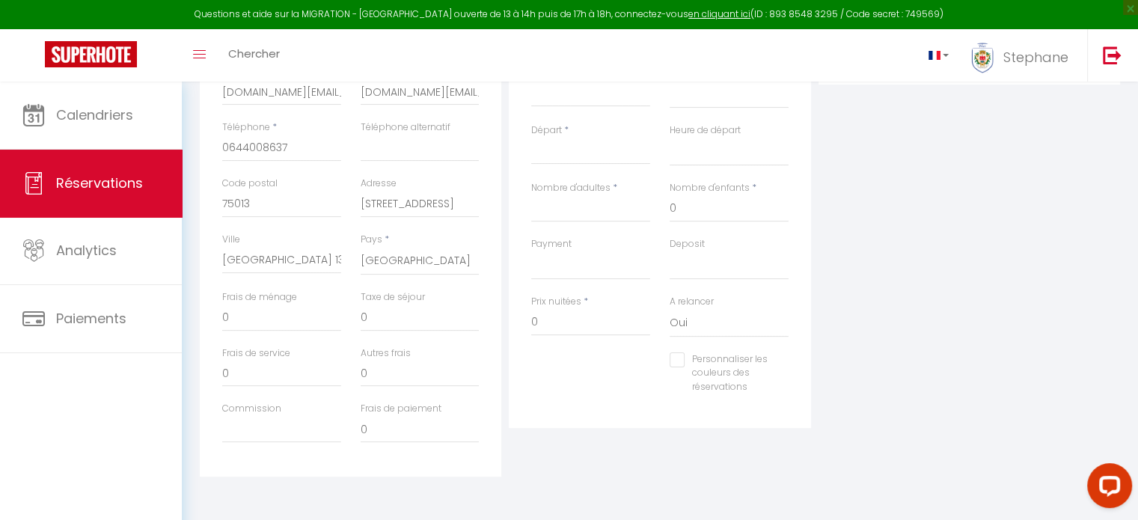
scroll to position [337, 0]
click at [278, 313] on input "0" at bounding box center [281, 316] width 119 height 27
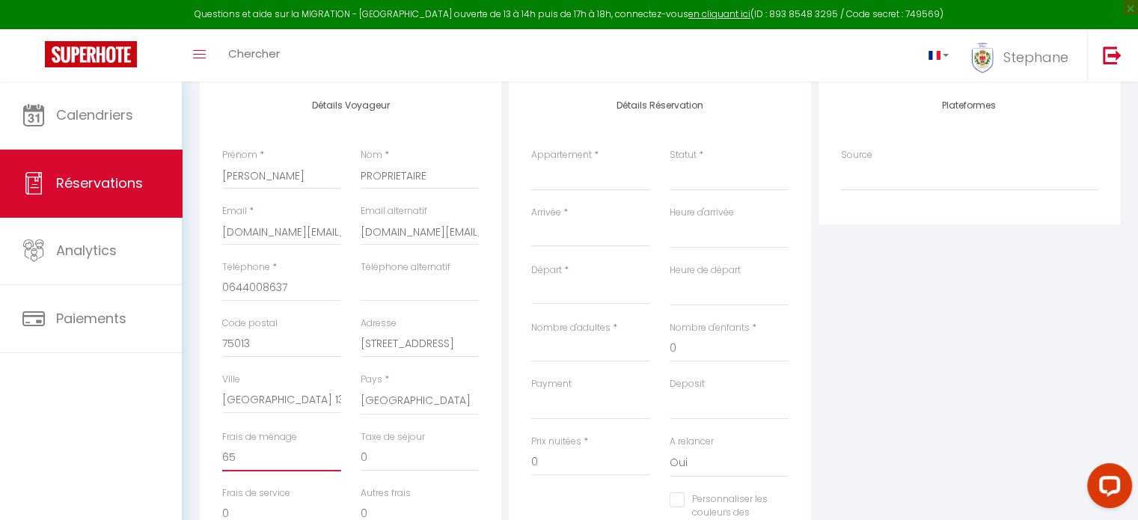
scroll to position [187, 0]
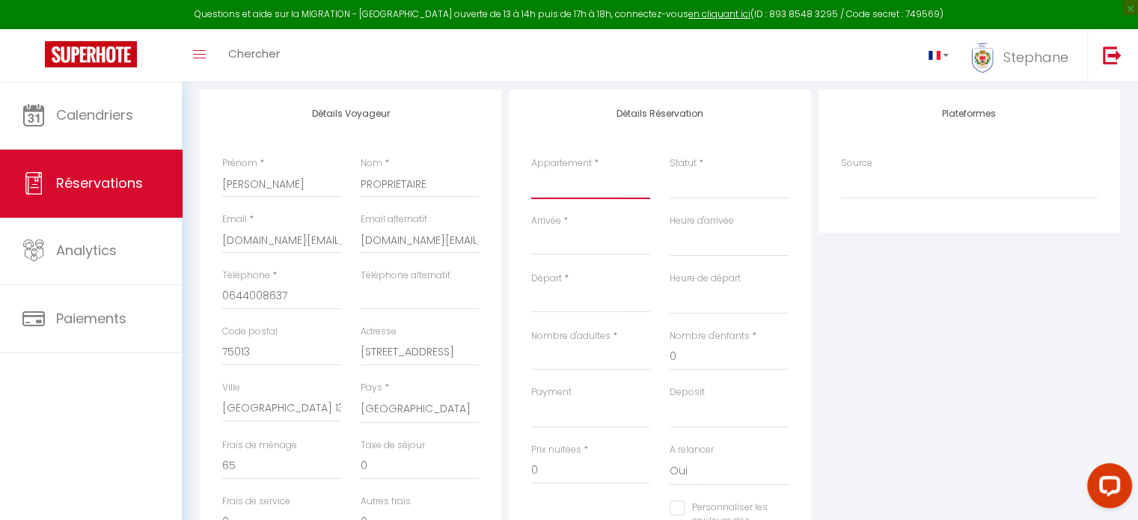
click at [585, 181] on select "#44 Ribeiro Cap de Nice · 2P Cap de Nice Clim Balcon WIFI 5min marche plage" at bounding box center [590, 185] width 119 height 28
click at [531, 171] on select "#44 Ribeiro Cap de Nice · 2P Cap de Nice Clim Balcon WIFI 5min marche plage" at bounding box center [590, 185] width 119 height 28
click at [673, 182] on select "Confirmé Non Confirmé [PERSON_NAME] par le voyageur No Show Request" at bounding box center [729, 185] width 119 height 28
click at [704, 174] on select "Confirmé Non Confirmé [PERSON_NAME] par le voyageur No Show Request" at bounding box center [729, 185] width 119 height 28
click at [727, 188] on select "Confirmé Non Confirmé [PERSON_NAME] par le voyageur No Show Request" at bounding box center [729, 185] width 119 height 28
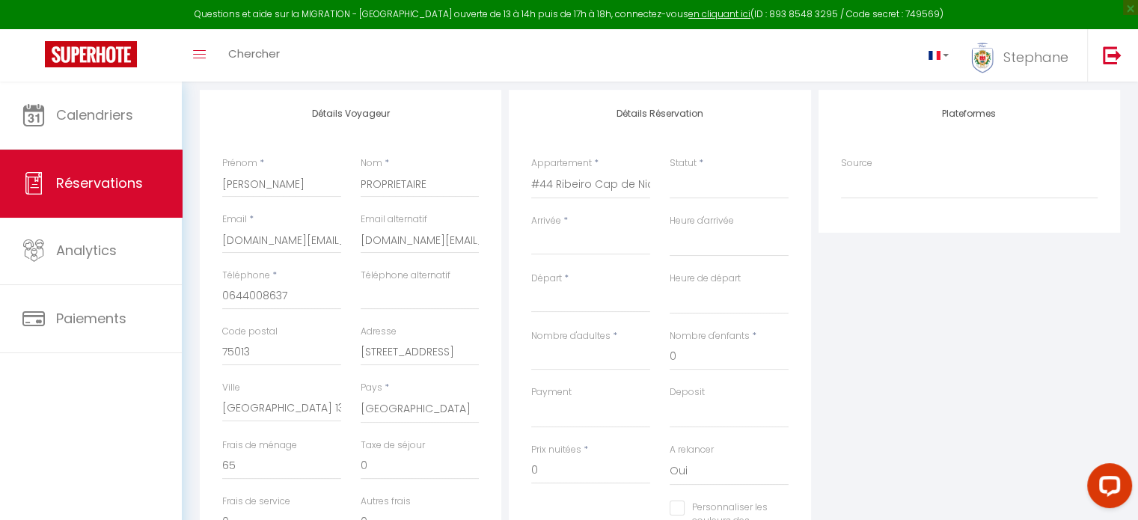
click at [709, 167] on div "Statut * Confirmé Non Confirmé Annulé Annulé par le voyageur No Show Request" at bounding box center [729, 177] width 119 height 43
click at [712, 184] on select "Confirmé Non Confirmé [PERSON_NAME] par le voyageur No Show Request" at bounding box center [729, 185] width 119 height 28
click at [670, 171] on select "Confirmé Non Confirmé [PERSON_NAME] par le voyageur No Show Request" at bounding box center [729, 185] width 119 height 28
click at [600, 254] on div "< Août 2025 > Dim Lun Mar Mer Jeu Ven Sam 1 2 3 4 5 6 7 8 9 10 11 12 13 14 15 1…" at bounding box center [590, 241] width 119 height 27
click at [596, 245] on input "Arrivée" at bounding box center [590, 242] width 119 height 19
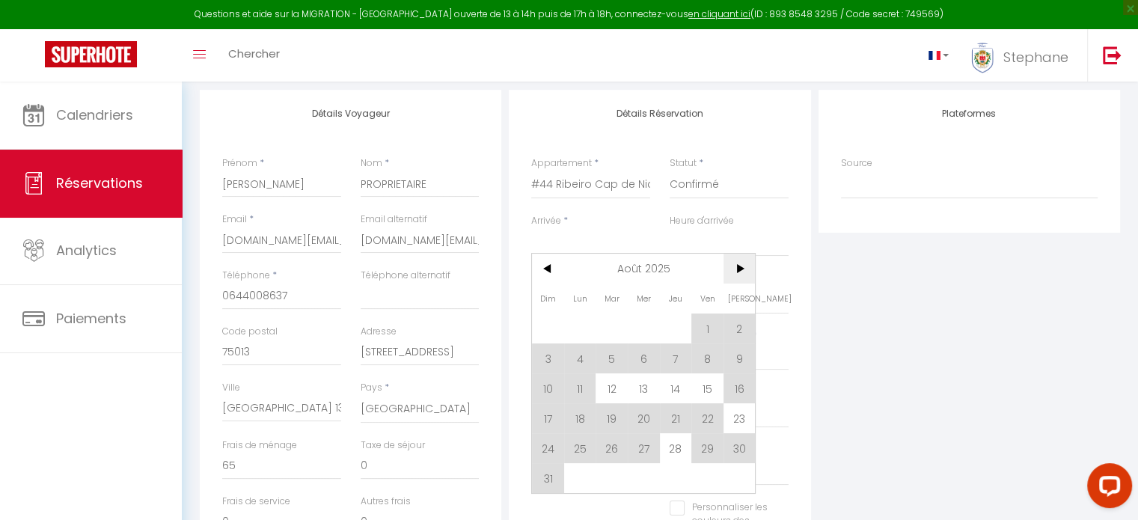
click at [737, 266] on span ">" at bounding box center [739, 269] width 32 height 30
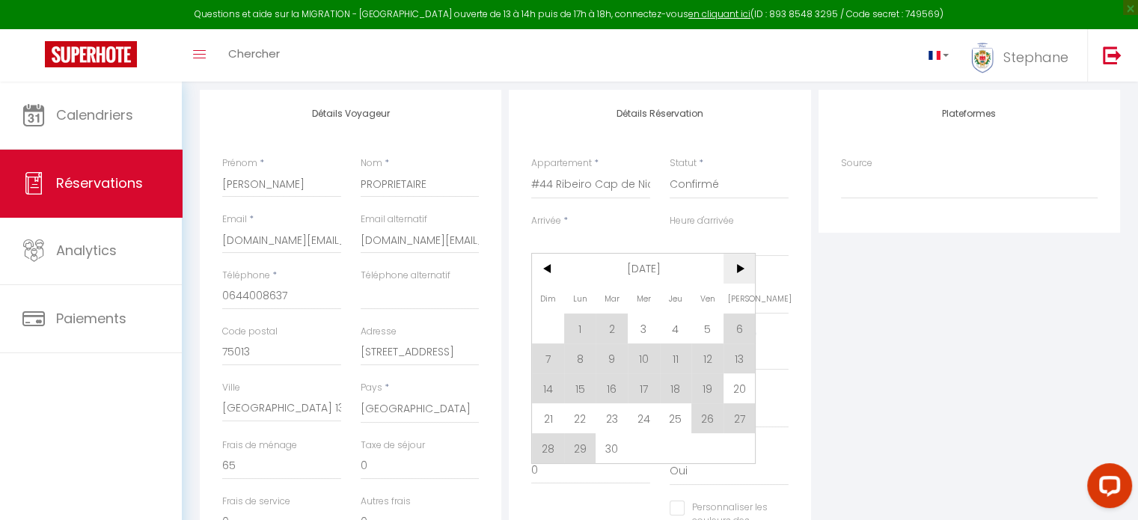
click at [736, 269] on span ">" at bounding box center [739, 269] width 32 height 30
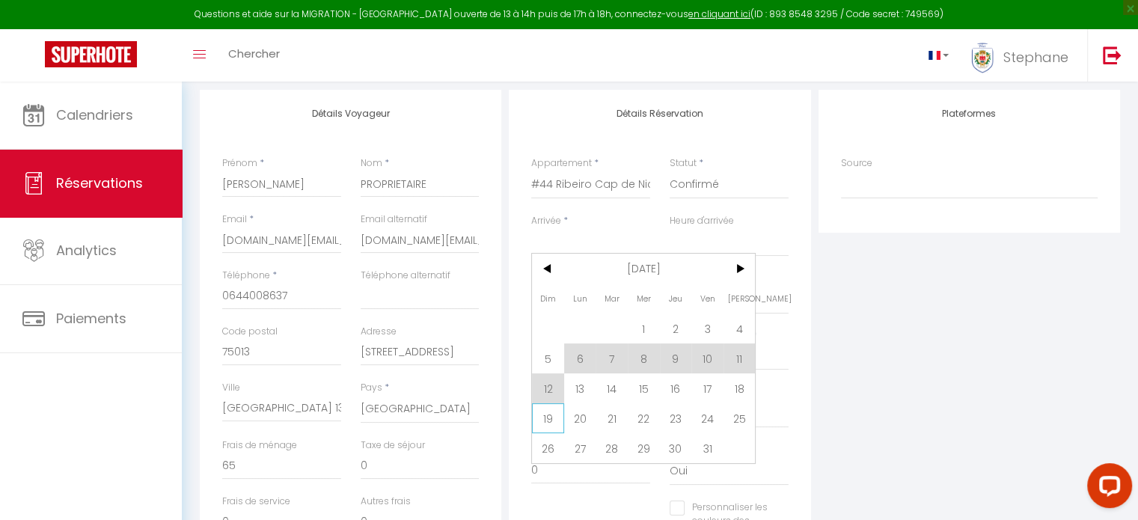
click at [548, 415] on span "19" at bounding box center [548, 418] width 32 height 30
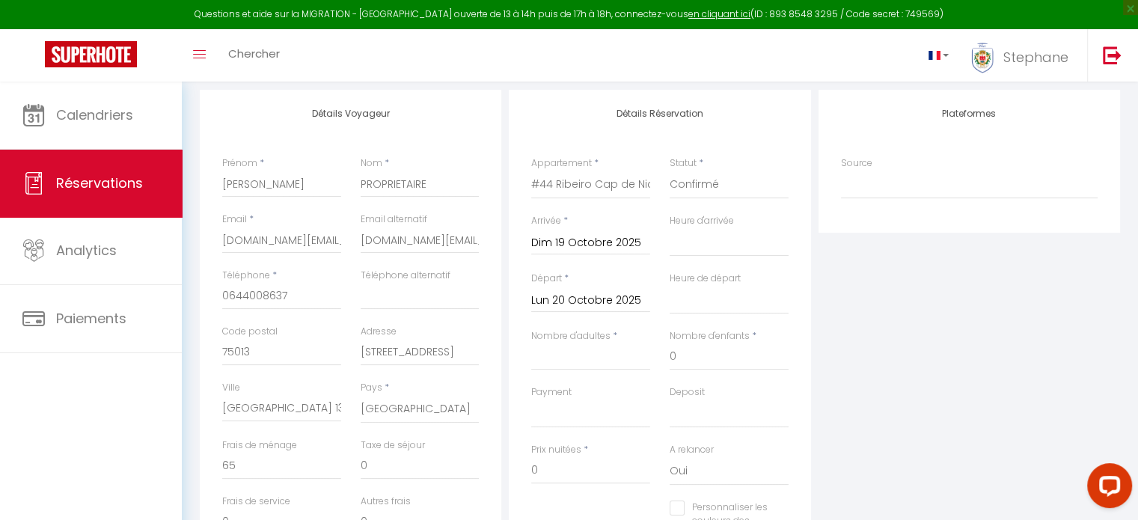
click at [603, 296] on input "Lun 20 Octobre 2025" at bounding box center [590, 300] width 119 height 19
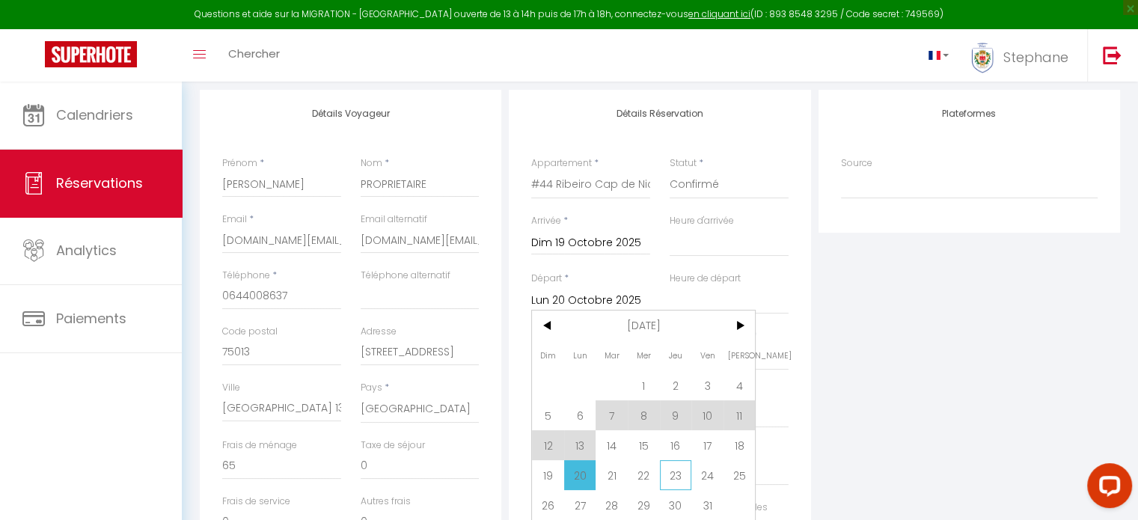
click at [682, 471] on span "23" at bounding box center [676, 475] width 32 height 30
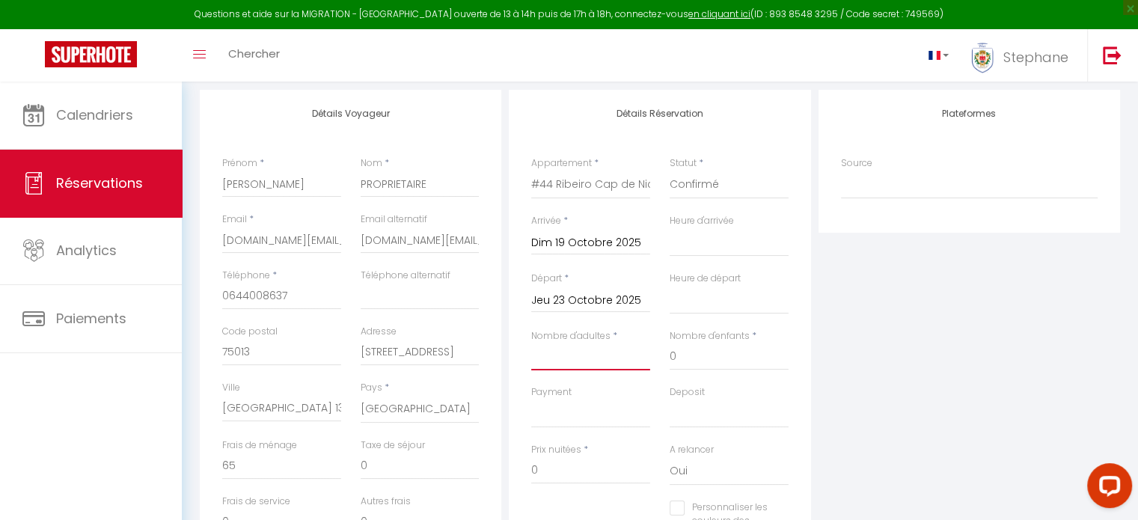
click at [637, 355] on input "Nombre d'adultes" at bounding box center [590, 356] width 119 height 27
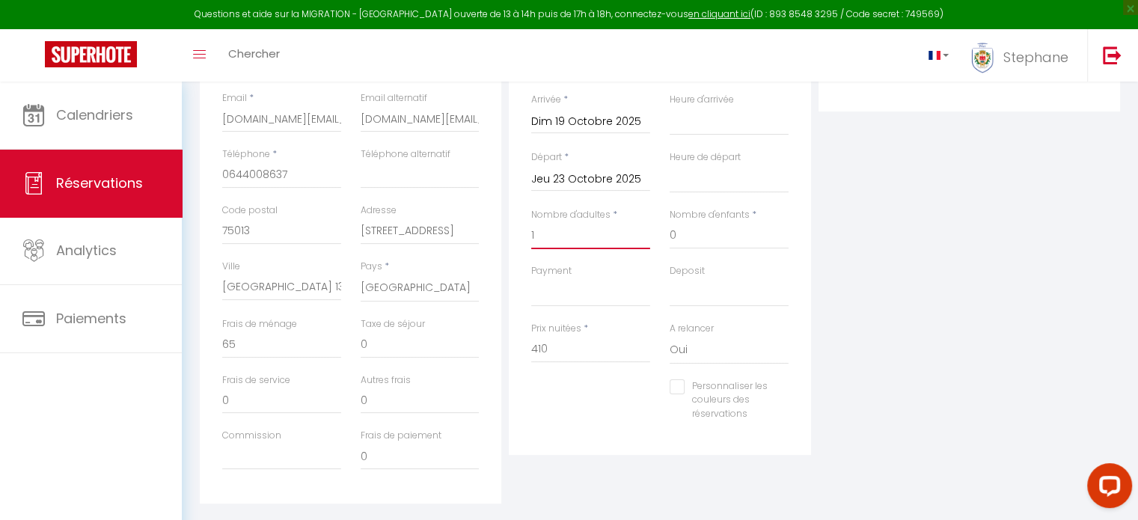
scroll to position [337, 0]
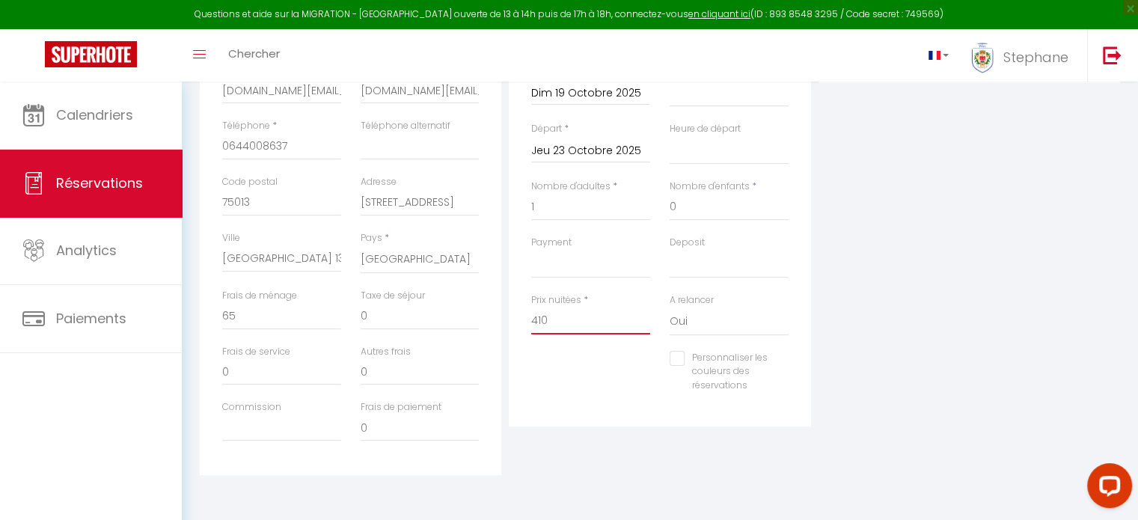
drag, startPoint x: 554, startPoint y: 316, endPoint x: 518, endPoint y: 316, distance: 35.9
click at [518, 316] on div "Détails Réservation Appartement * #44 Ribeiro [GEOGRAPHIC_DATA] · 2P Cap de Nic…" at bounding box center [659, 183] width 301 height 486
click at [876, 283] on div "Plateformes Source Direct [DOMAIN_NAME] [DOMAIN_NAME] Chalet montagne Expedia G…" at bounding box center [969, 207] width 309 height 535
click at [631, 266] on select "OK KO" at bounding box center [590, 264] width 119 height 28
click at [531, 250] on select "OK KO" at bounding box center [590, 264] width 119 height 28
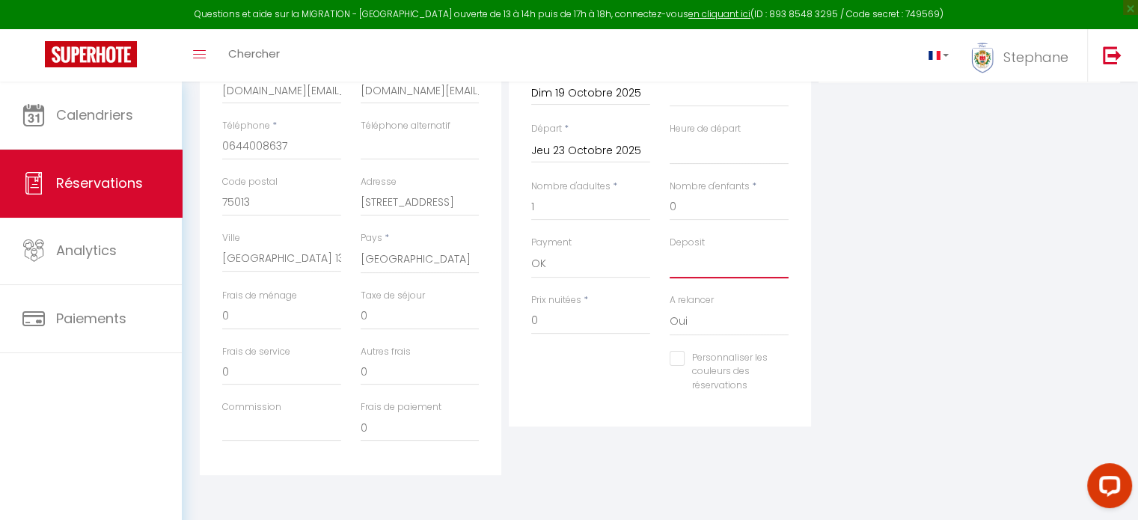
click at [696, 267] on select "OK KO" at bounding box center [729, 264] width 119 height 28
click at [670, 250] on select "OK KO" at bounding box center [729, 264] width 119 height 28
click at [820, 284] on div "Plateformes Source Direct [DOMAIN_NAME] [DOMAIN_NAME] Chalet montagne Expedia G…" at bounding box center [969, 207] width 309 height 535
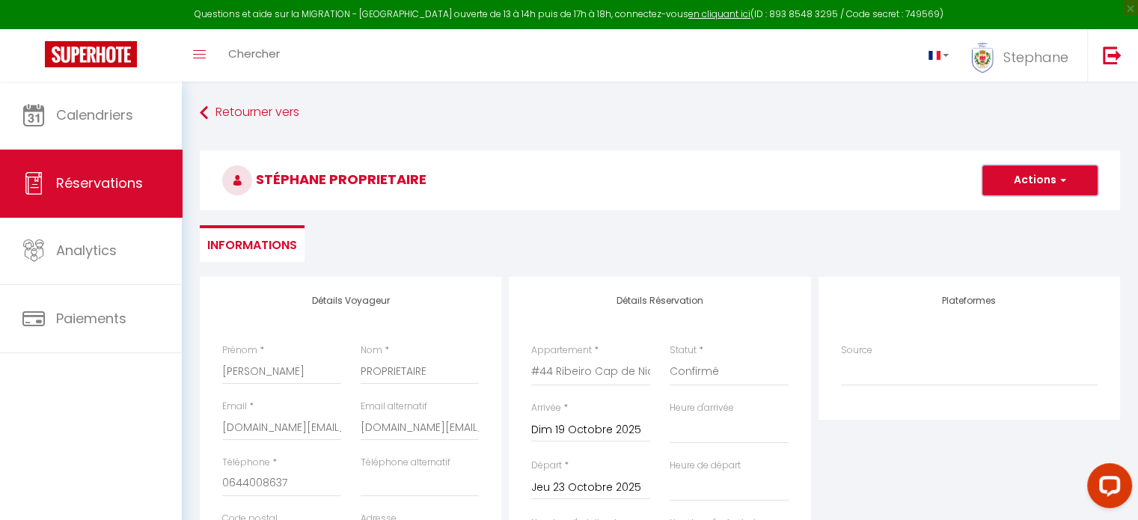
click at [1008, 168] on button "Actions" at bounding box center [1039, 180] width 115 height 30
click at [1026, 210] on link "Enregistrer" at bounding box center [1025, 212] width 118 height 19
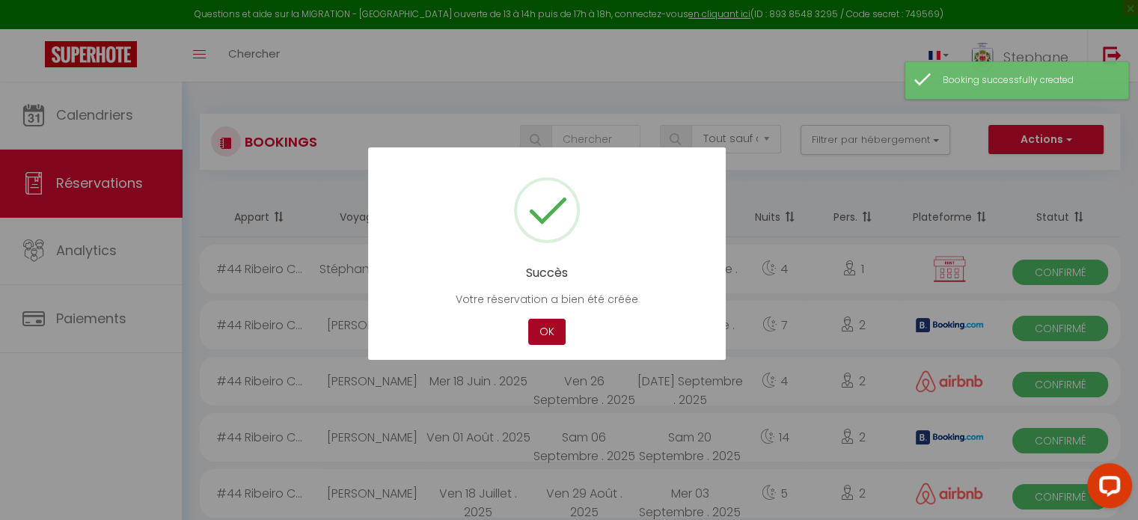
click at [542, 325] on button "OK" at bounding box center [546, 332] width 37 height 26
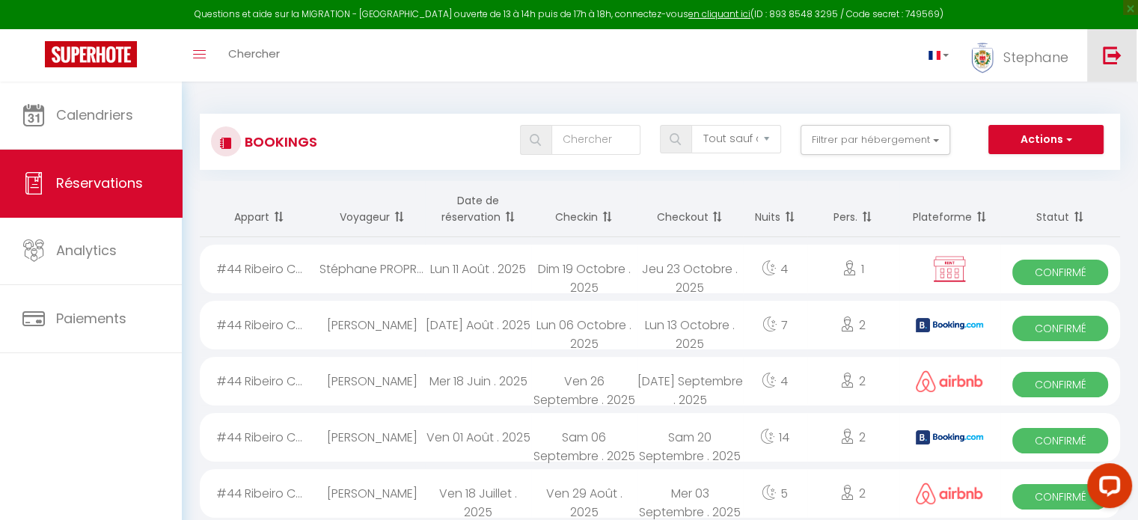
click at [1111, 54] on img at bounding box center [1112, 55] width 19 height 19
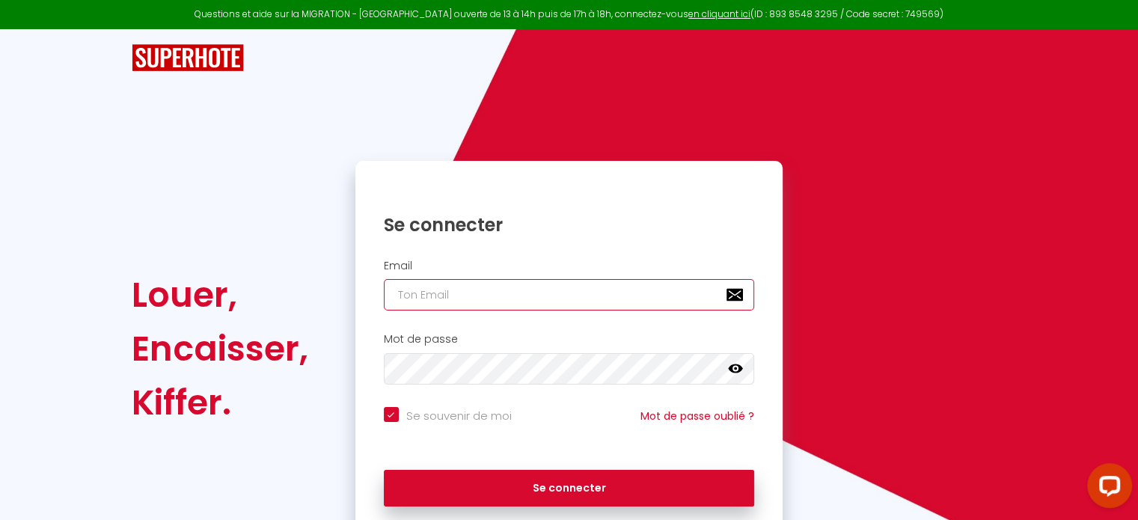
click at [425, 301] on input "email" at bounding box center [569, 294] width 371 height 31
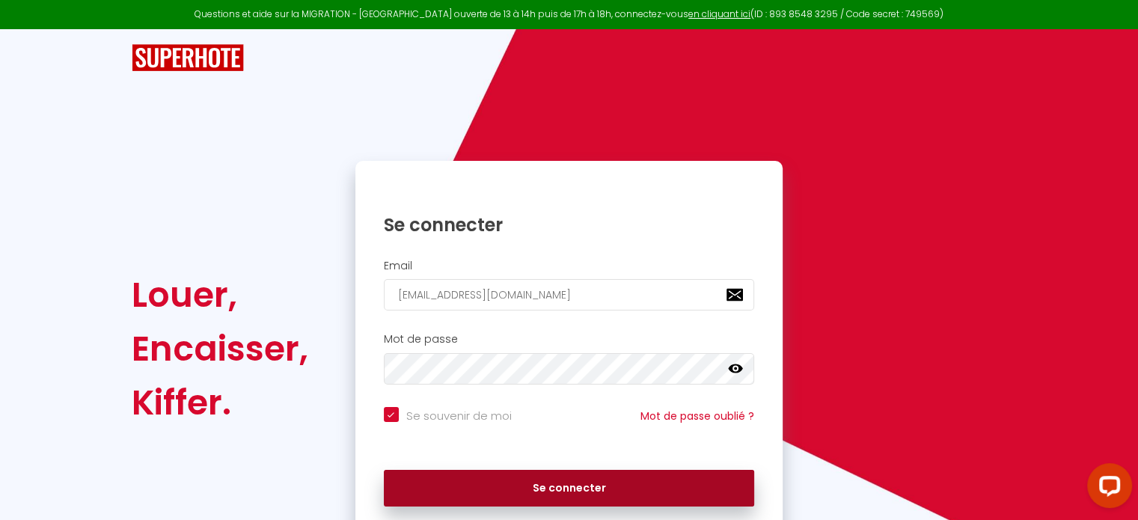
click at [527, 477] on button "Se connecter" at bounding box center [569, 488] width 371 height 37
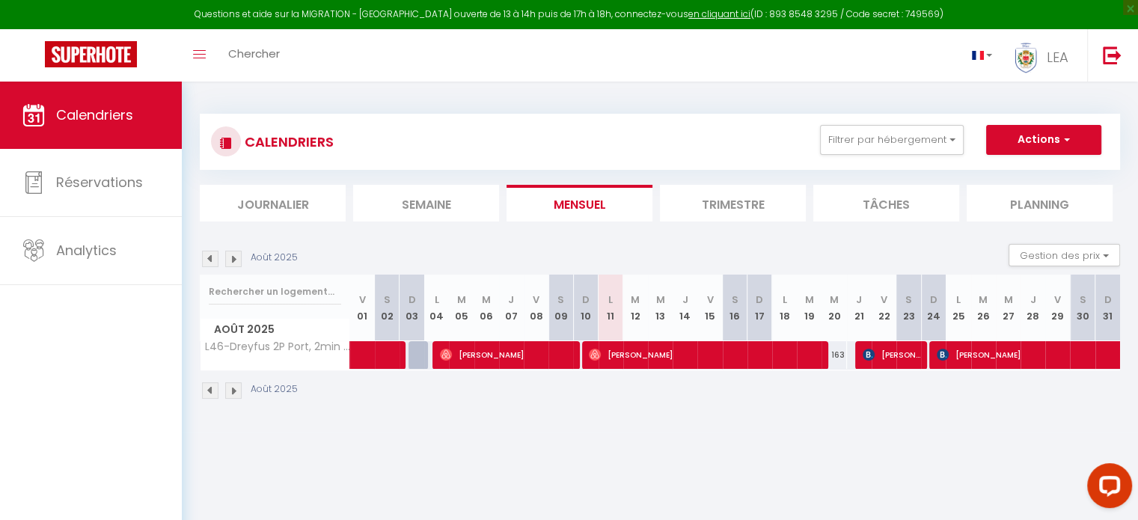
click at [236, 260] on img at bounding box center [233, 259] width 16 height 16
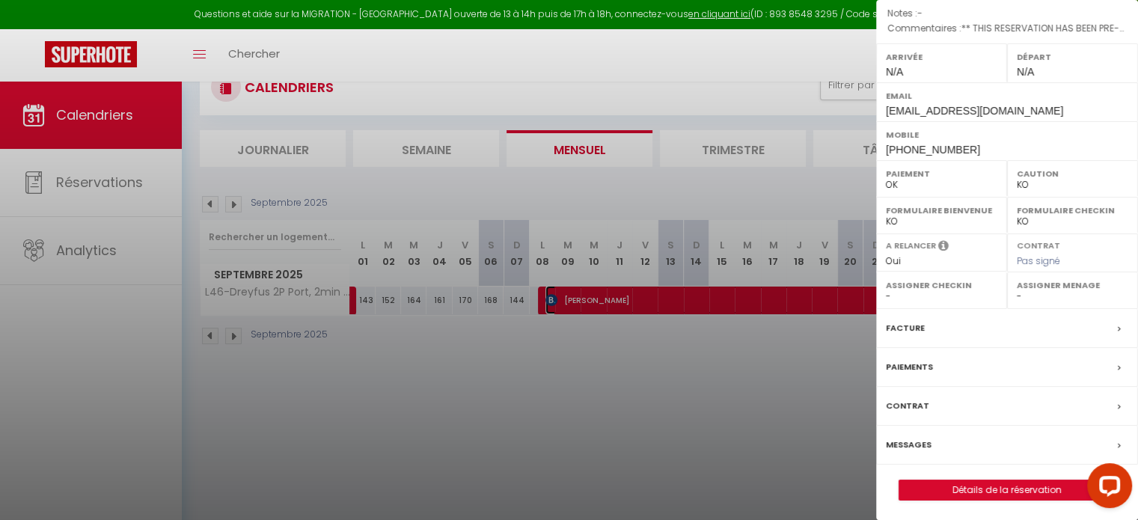
scroll to position [81, 0]
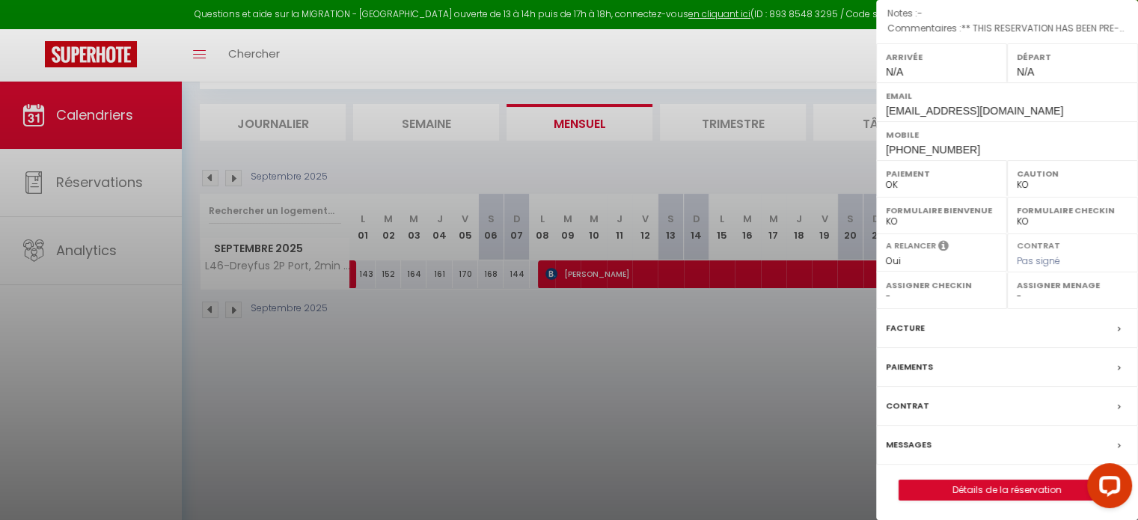
click at [985, 326] on div "Facture" at bounding box center [1007, 328] width 262 height 39
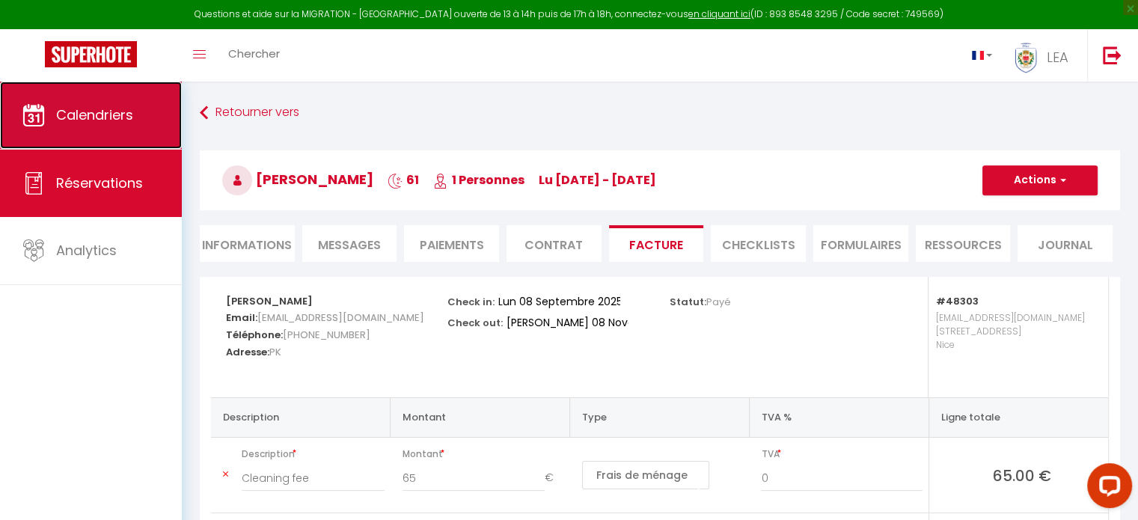
click at [76, 98] on link "Calendriers" at bounding box center [91, 115] width 182 height 67
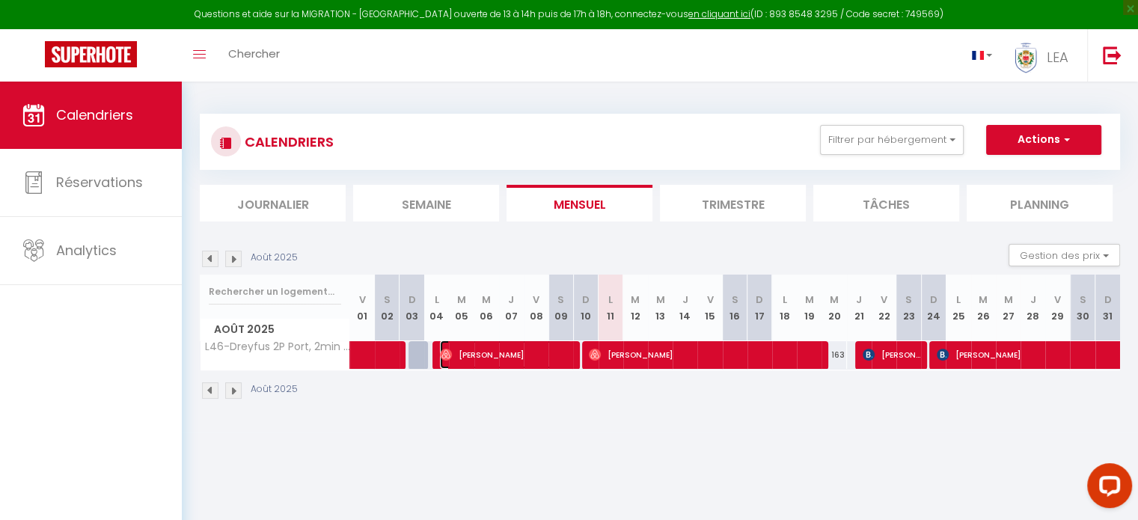
click at [464, 358] on span "[PERSON_NAME]" at bounding box center [506, 354] width 132 height 28
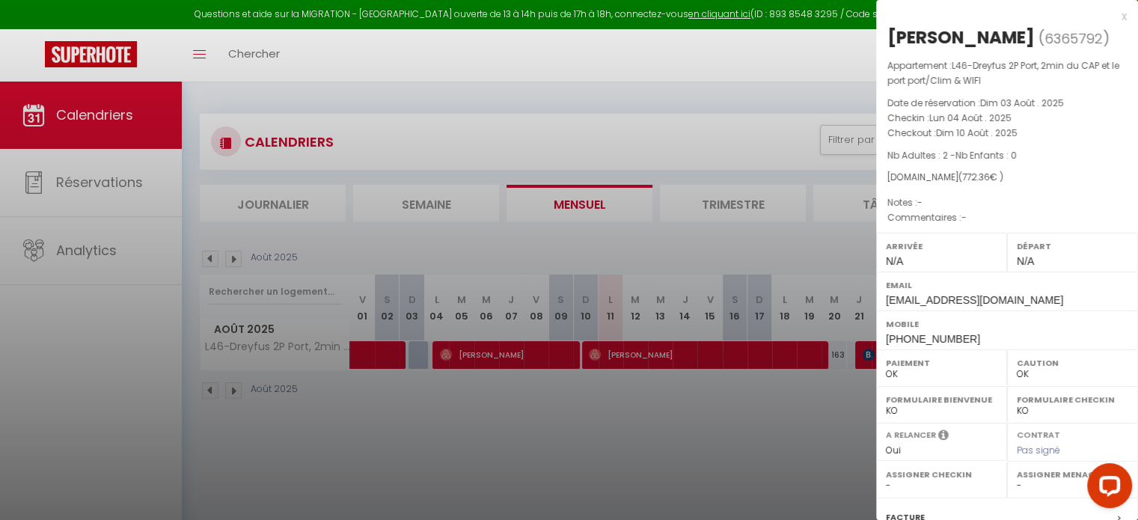
click at [1107, 15] on div "x" at bounding box center [1001, 16] width 251 height 18
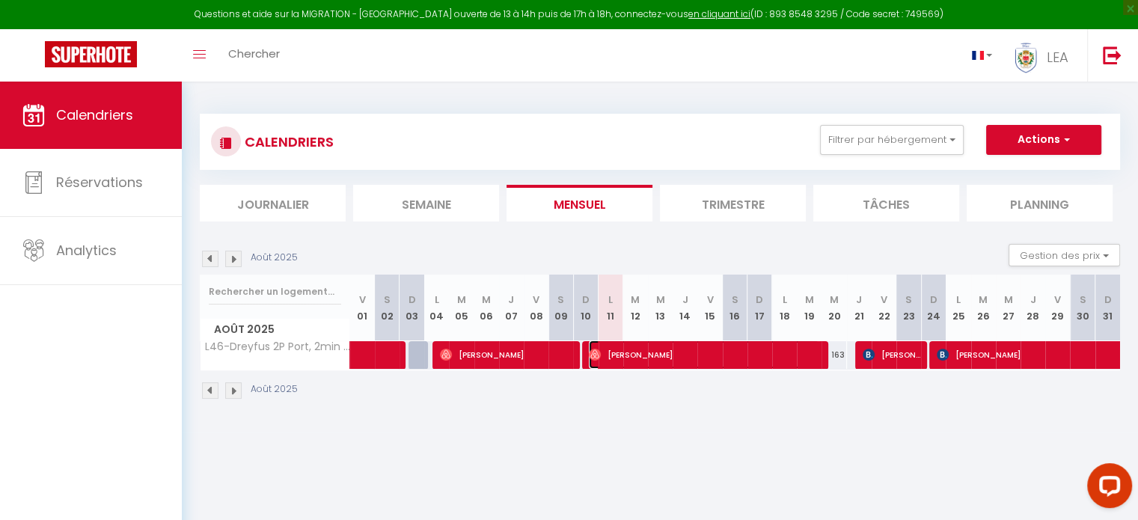
click at [696, 352] on span "[PERSON_NAME]" at bounding box center [704, 354] width 230 height 28
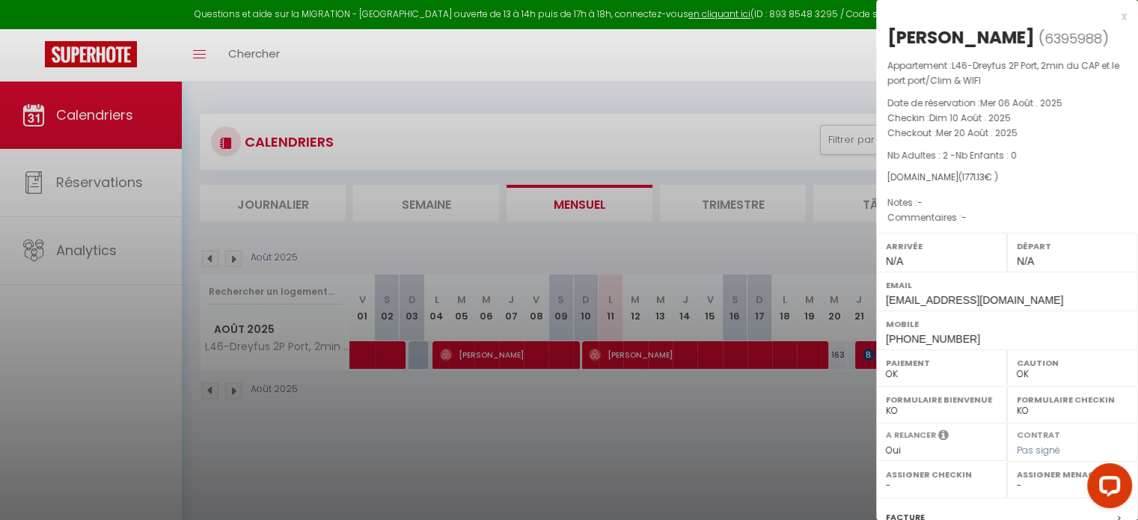
click at [1109, 14] on div "x" at bounding box center [1001, 16] width 251 height 18
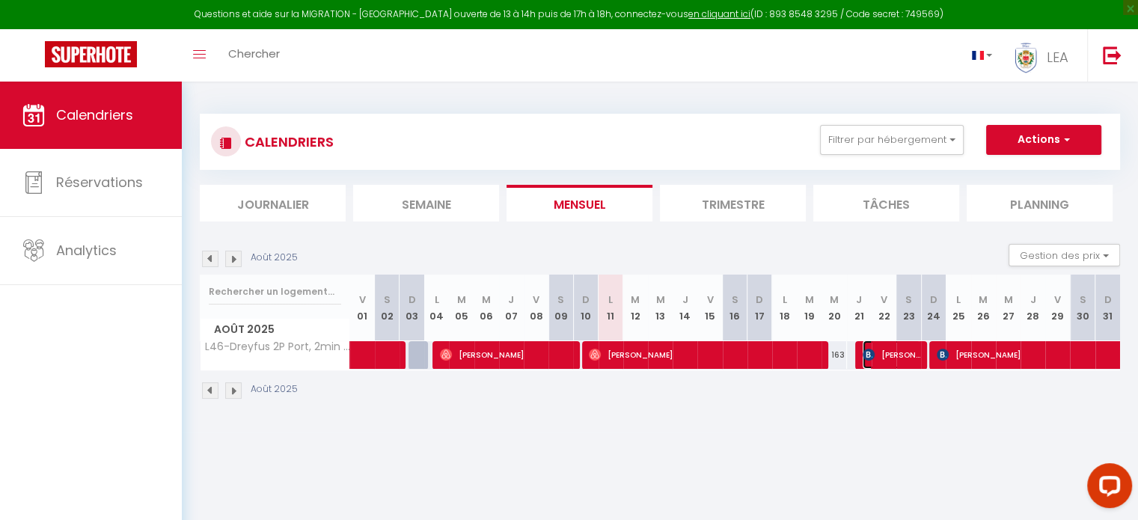
click at [889, 356] on span "[PERSON_NAME]" at bounding box center [892, 354] width 58 height 28
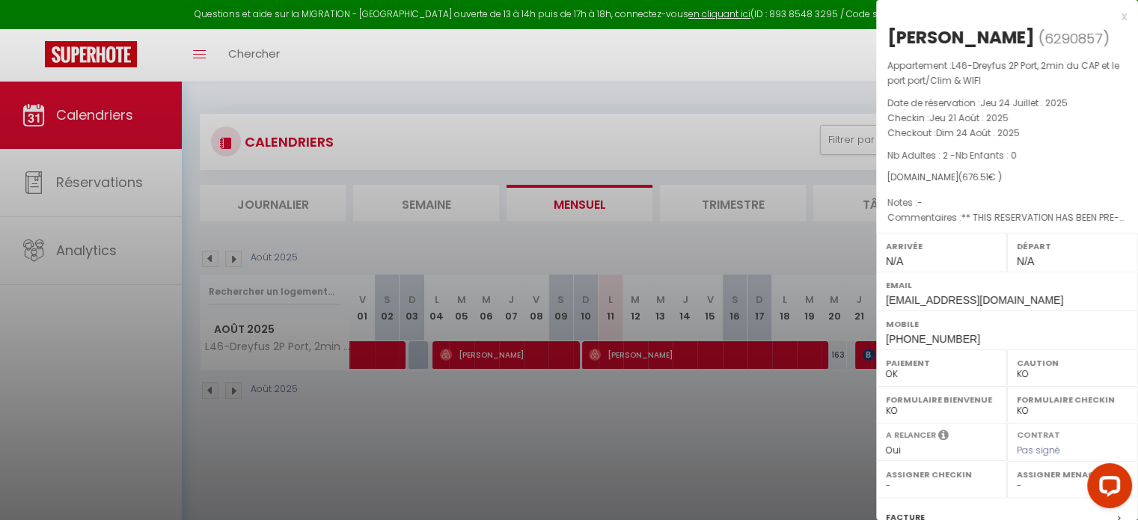
click at [1110, 19] on div "x" at bounding box center [1001, 16] width 251 height 18
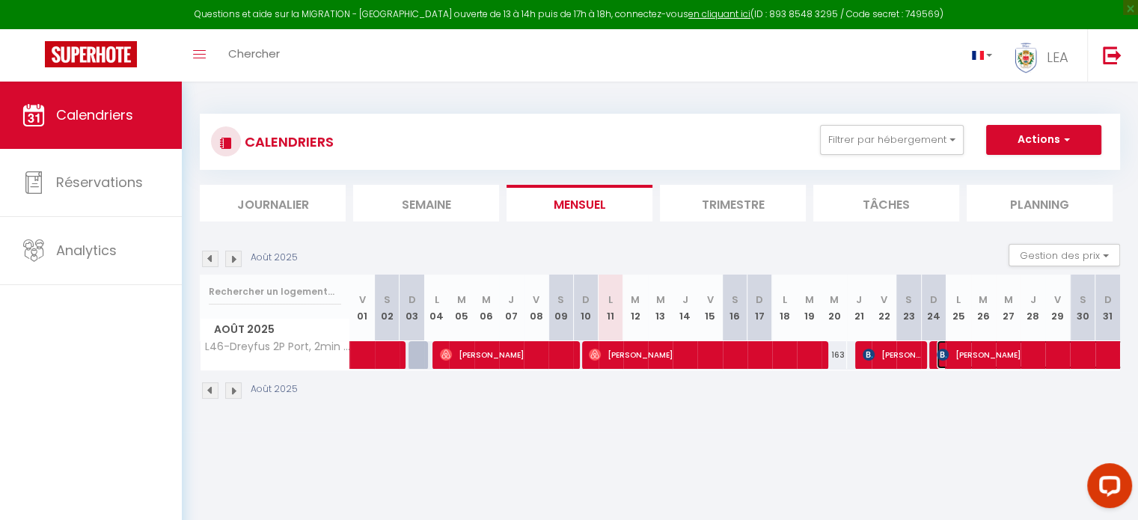
click at [985, 352] on span "[PERSON_NAME]" at bounding box center [1074, 354] width 275 height 28
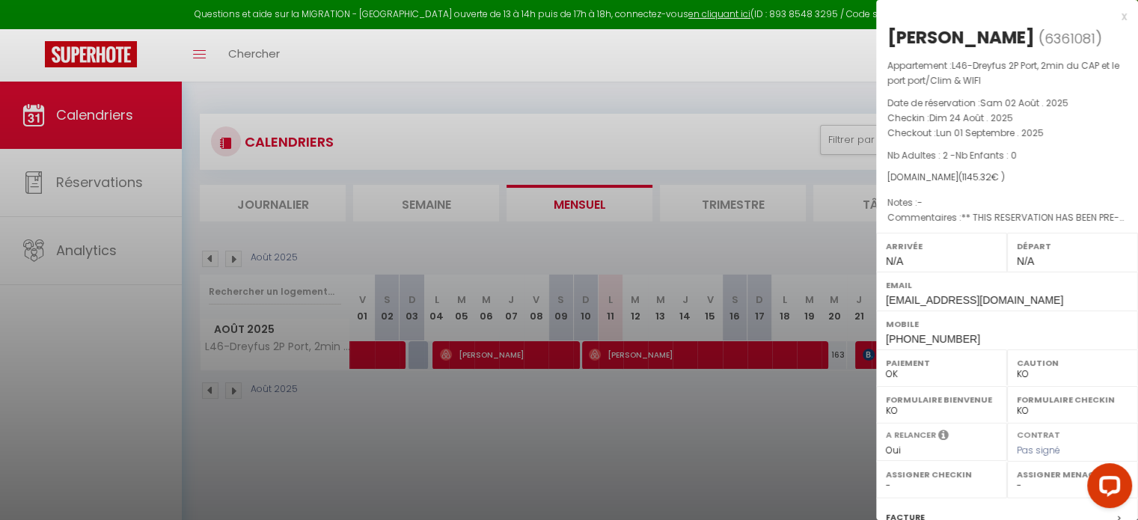
click at [1107, 16] on div "x" at bounding box center [1001, 16] width 251 height 18
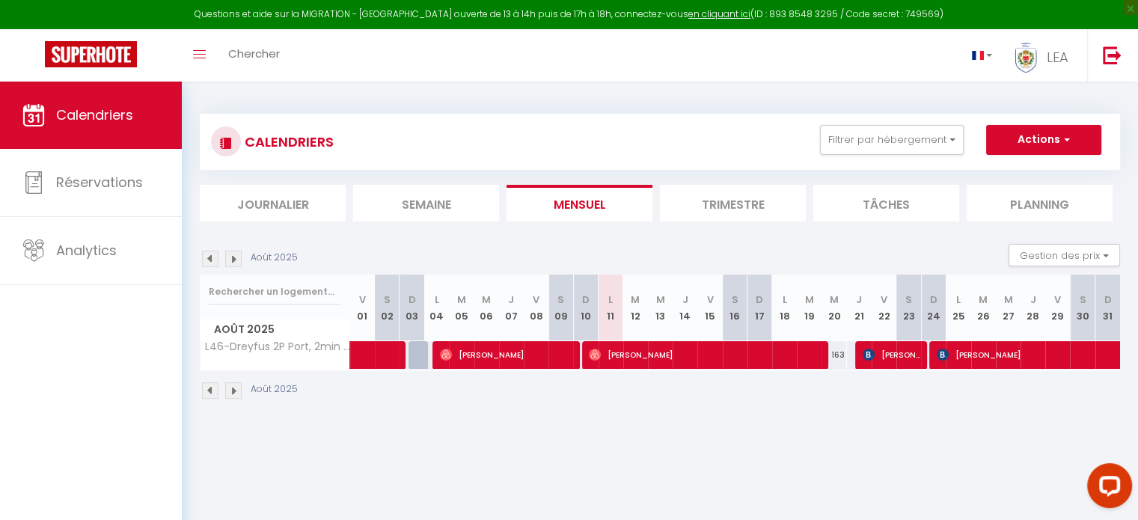
click at [236, 387] on img at bounding box center [233, 390] width 16 height 16
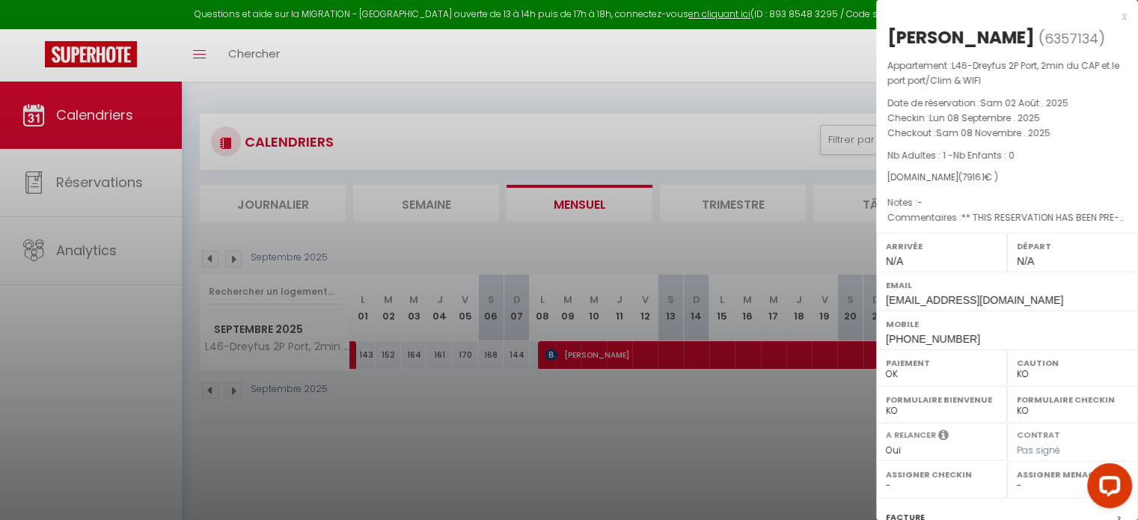
click at [1110, 17] on div "x" at bounding box center [1001, 16] width 251 height 18
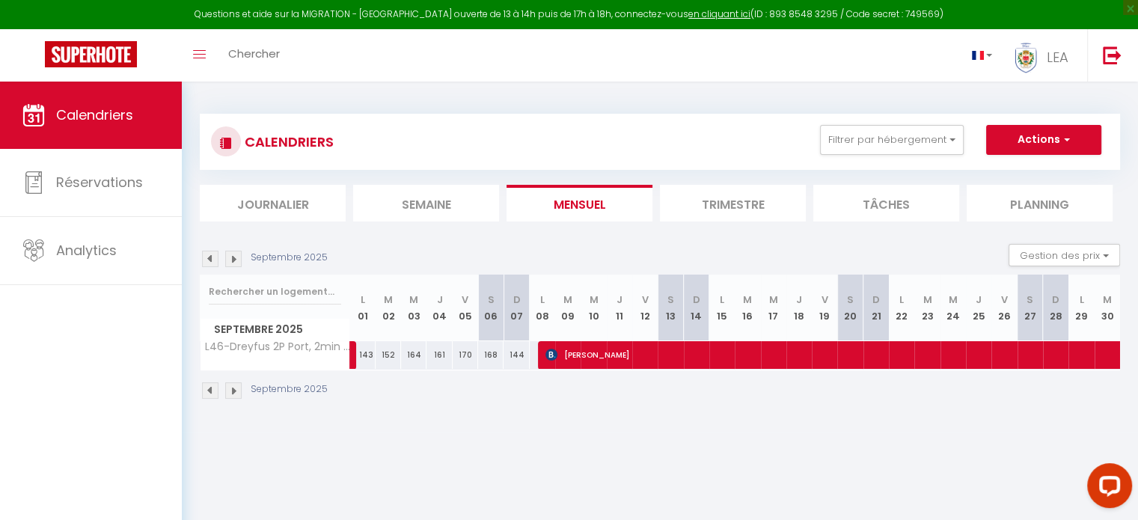
click at [209, 392] on img at bounding box center [210, 390] width 16 height 16
